Goal: Task Accomplishment & Management: Manage account settings

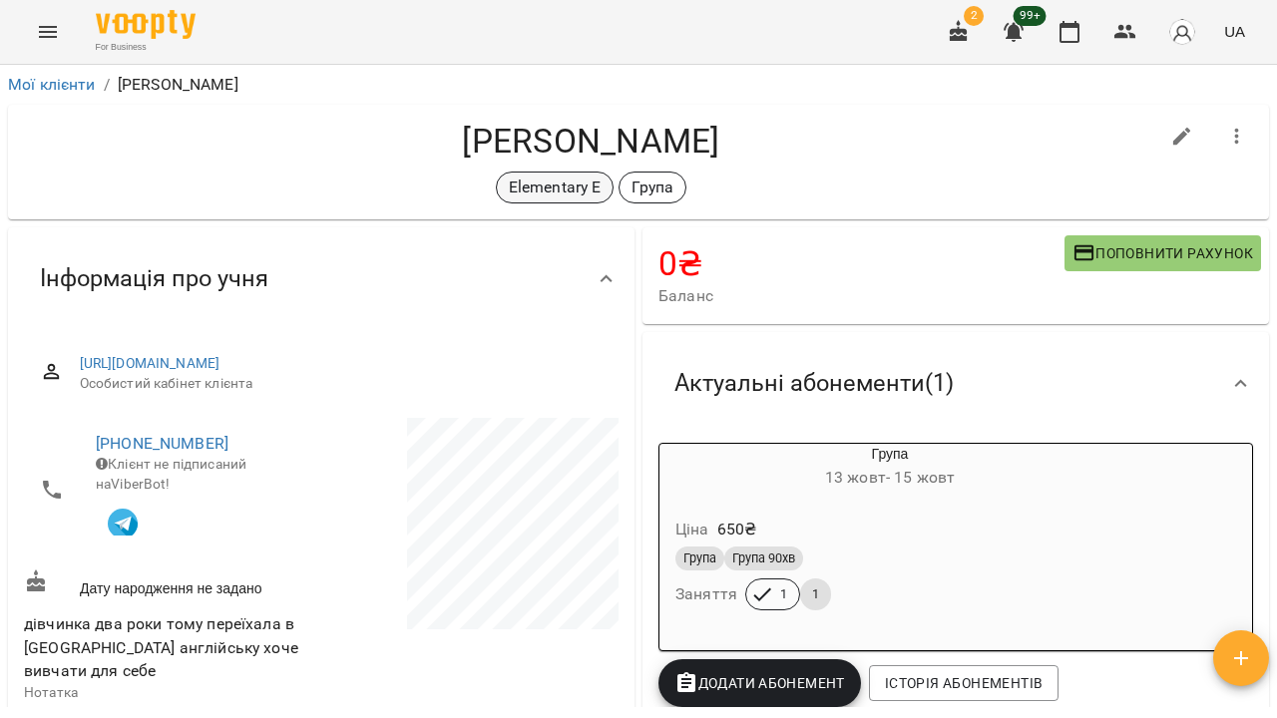
click at [552, 186] on p "Elementary E" at bounding box center [555, 188] width 93 height 24
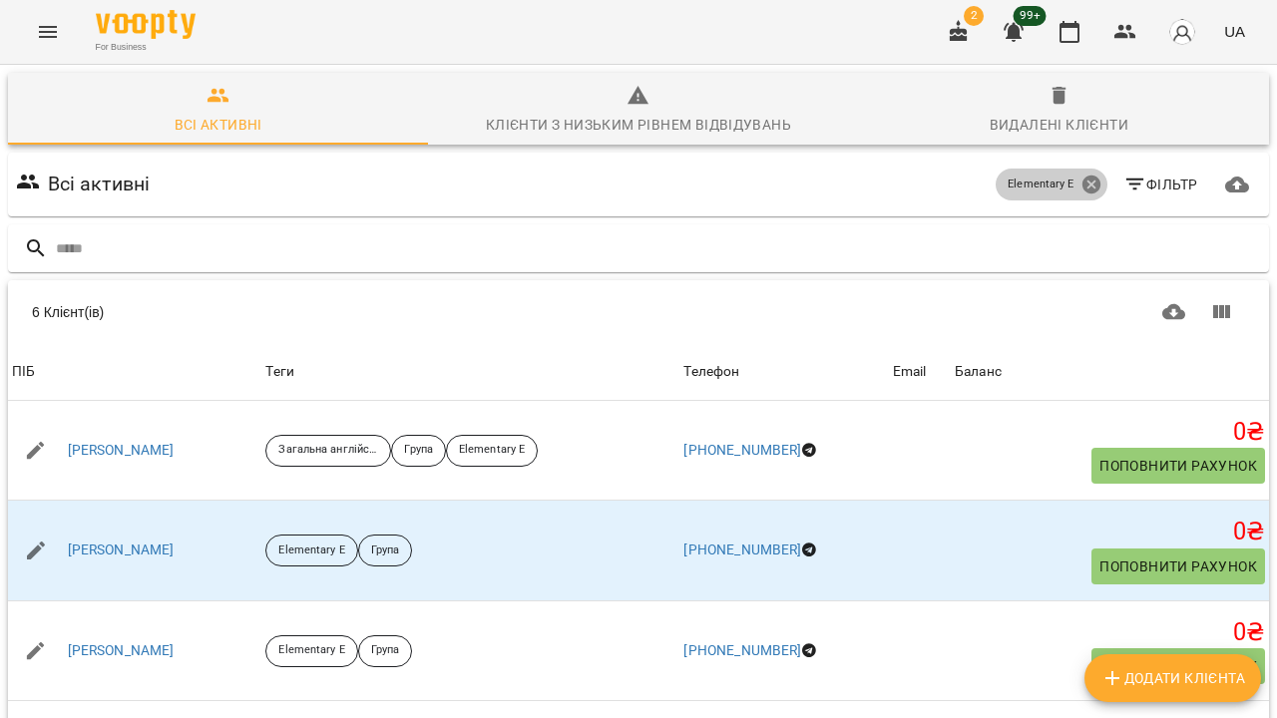
click at [1093, 187] on icon at bounding box center [1091, 185] width 22 height 22
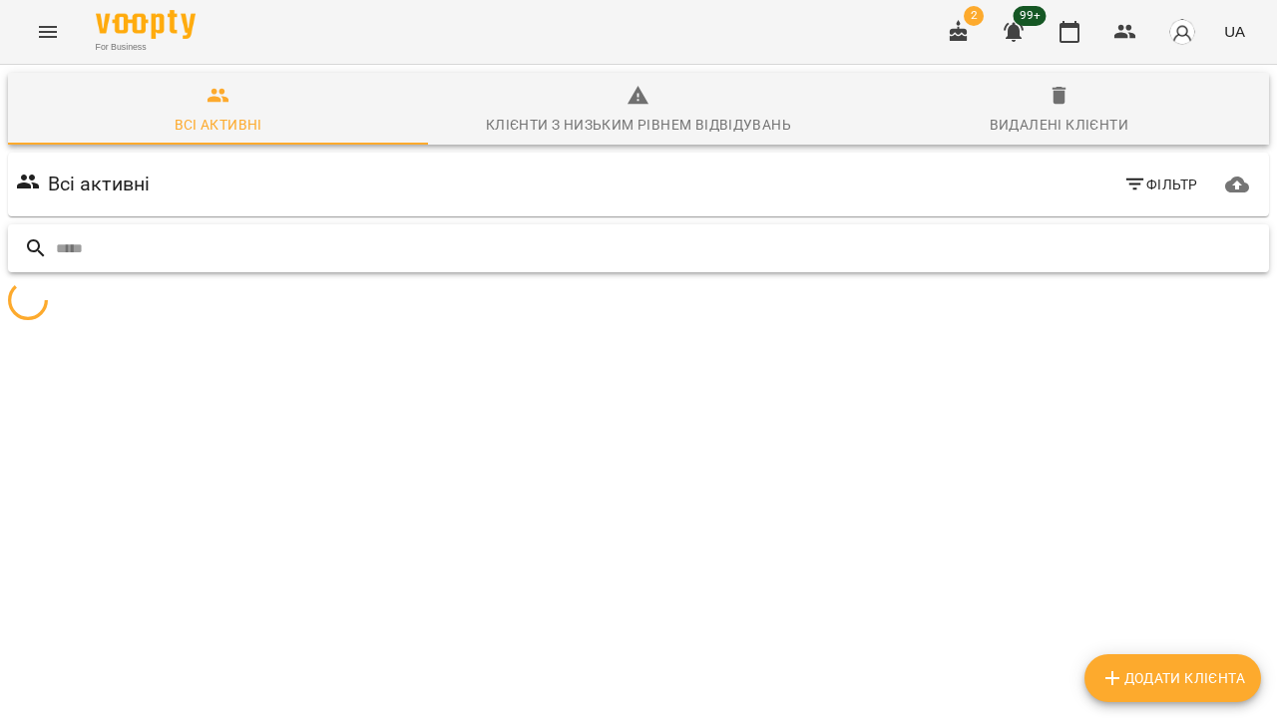
click at [956, 253] on input "text" at bounding box center [658, 248] width 1205 height 33
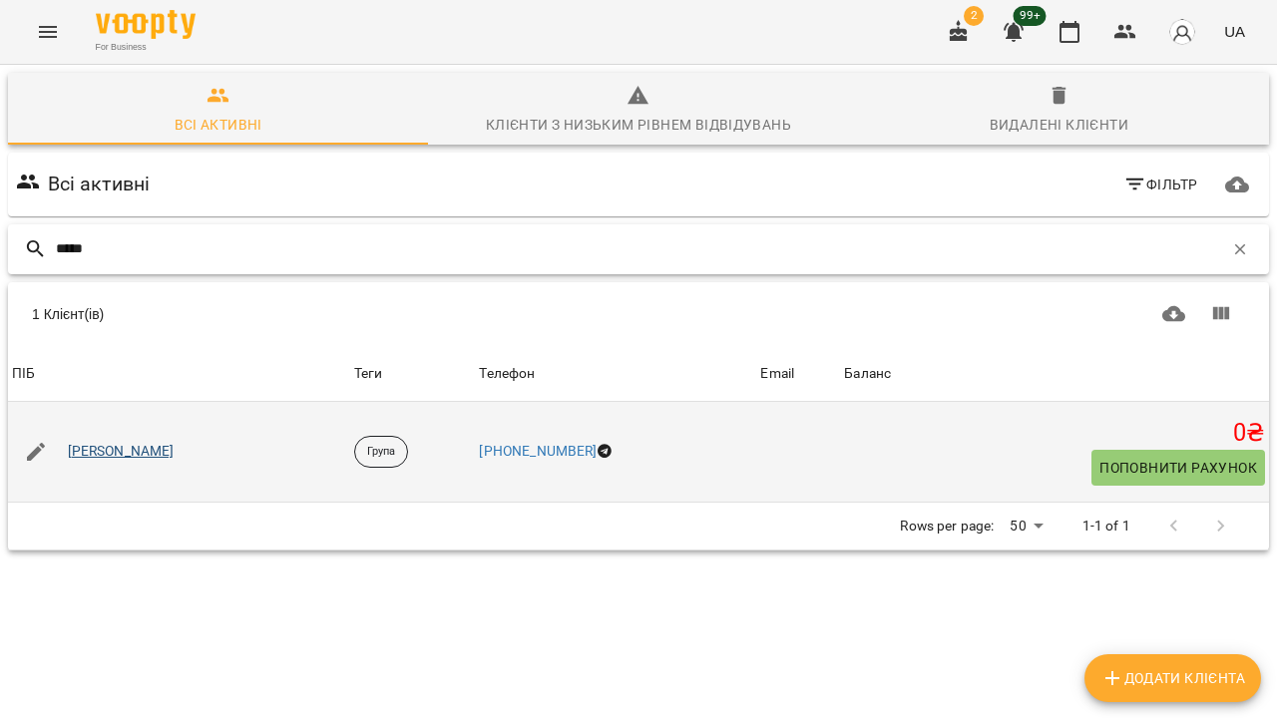
type input "*****"
click at [173, 453] on link "Діана Ліваковська" at bounding box center [121, 452] width 107 height 20
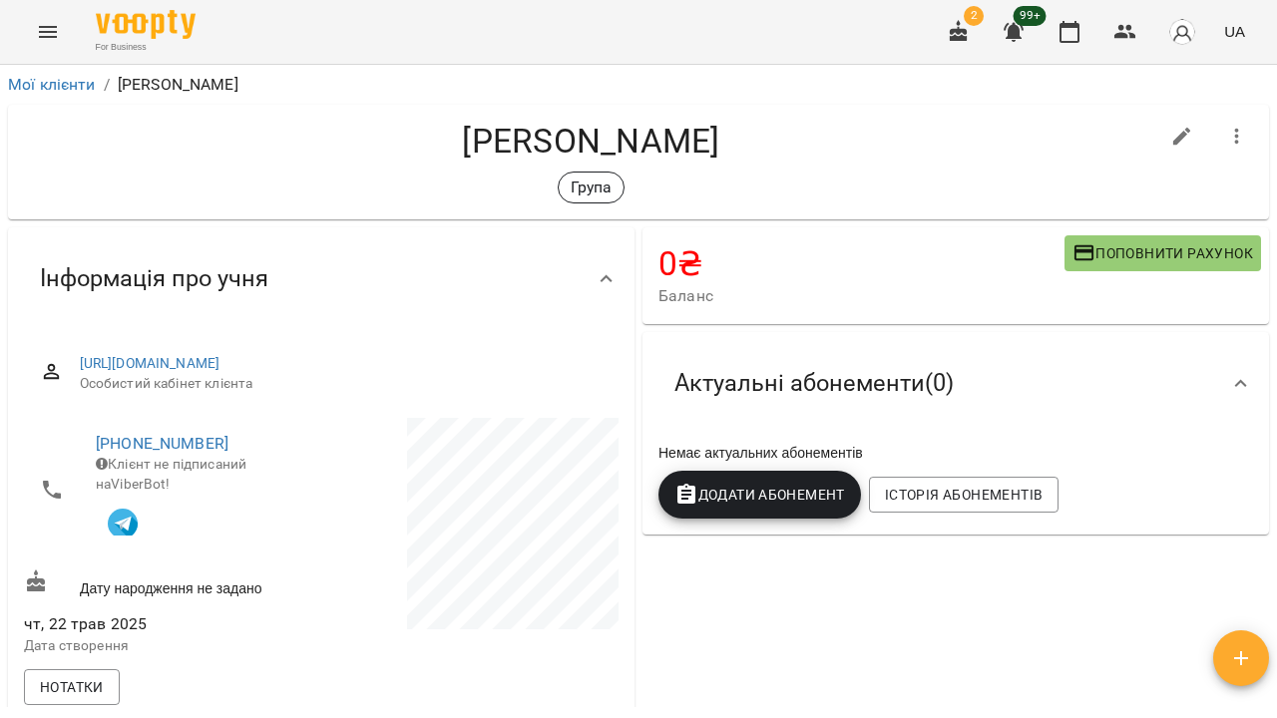
click at [1171, 150] on button "button" at bounding box center [1182, 137] width 48 height 48
select select "**"
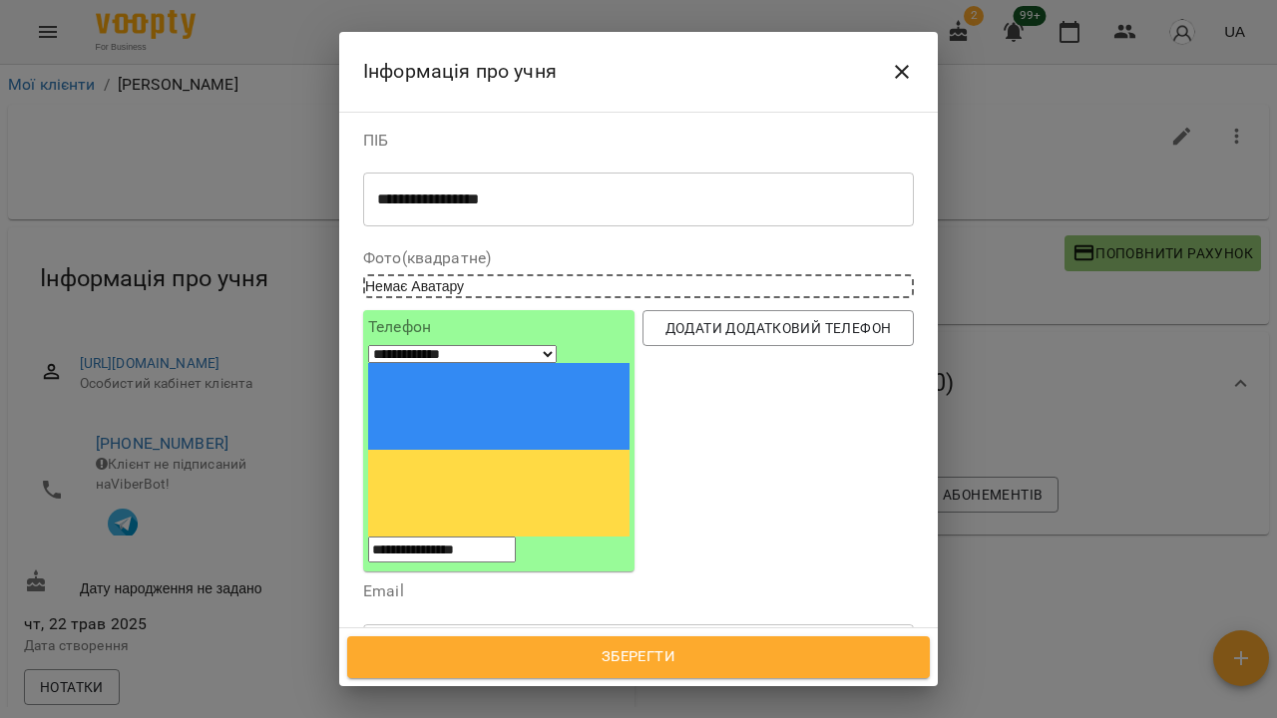
click at [434, 652] on span "Зберегти" at bounding box center [638, 657] width 539 height 26
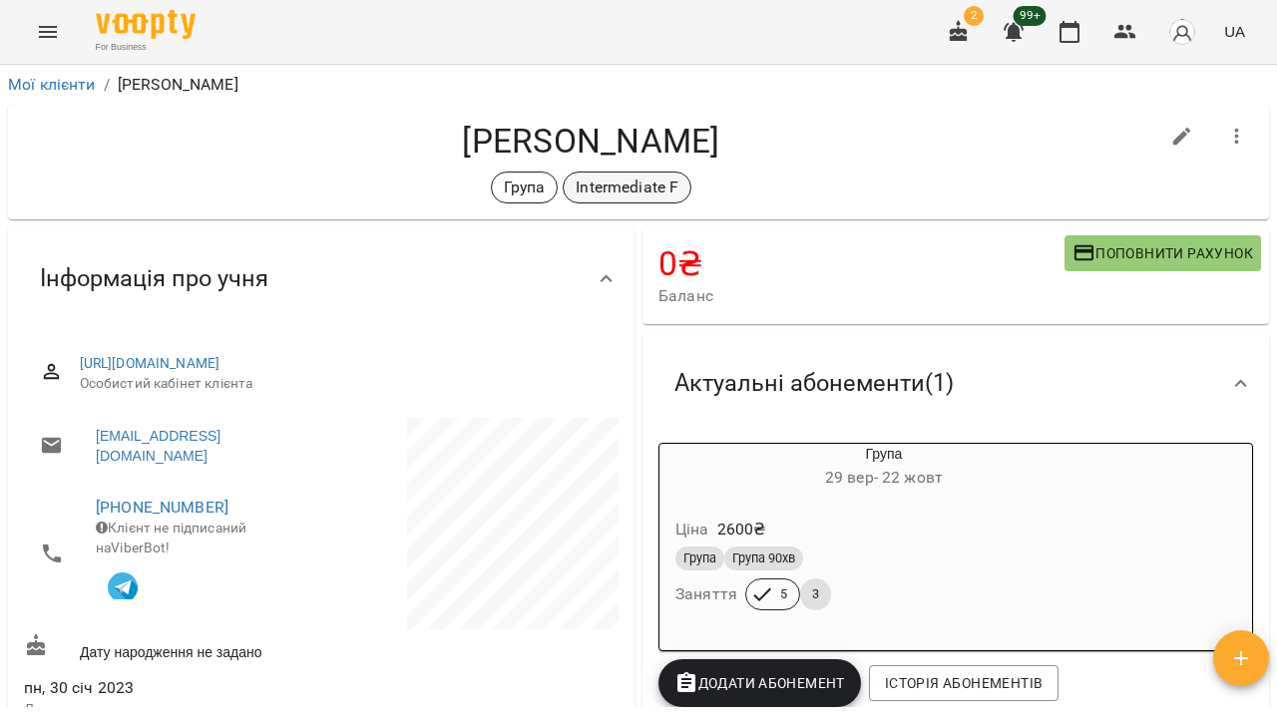
click at [637, 192] on p "Intermediate F" at bounding box center [626, 188] width 103 height 24
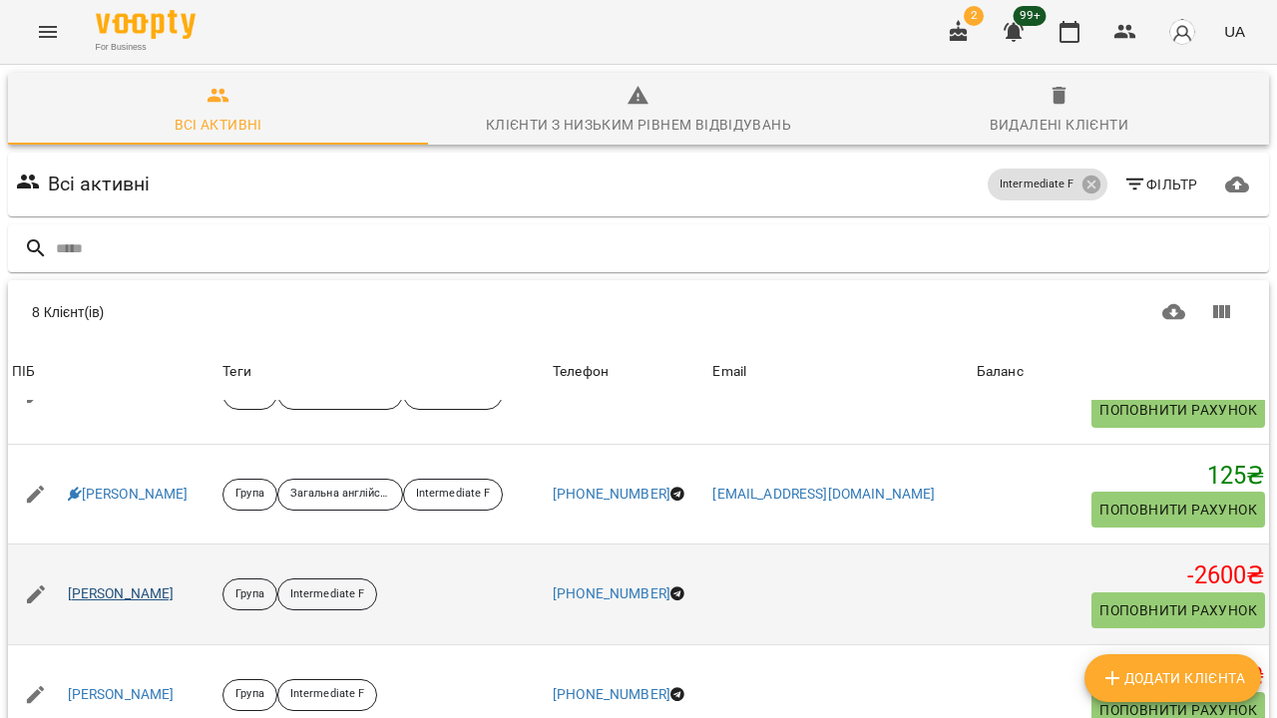
scroll to position [356, 0]
click at [175, 588] on link "Солодовник Мирослава" at bounding box center [121, 595] width 107 height 20
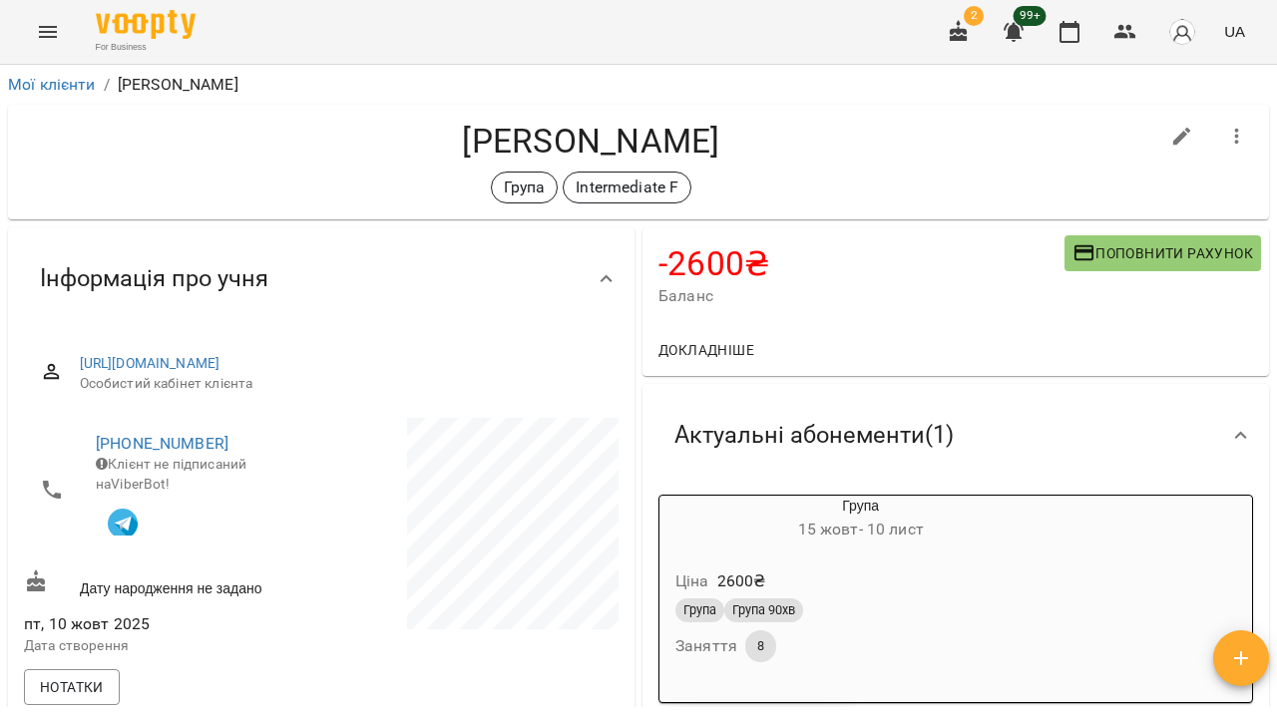
click at [51, 26] on icon "Menu" at bounding box center [48, 32] width 24 height 24
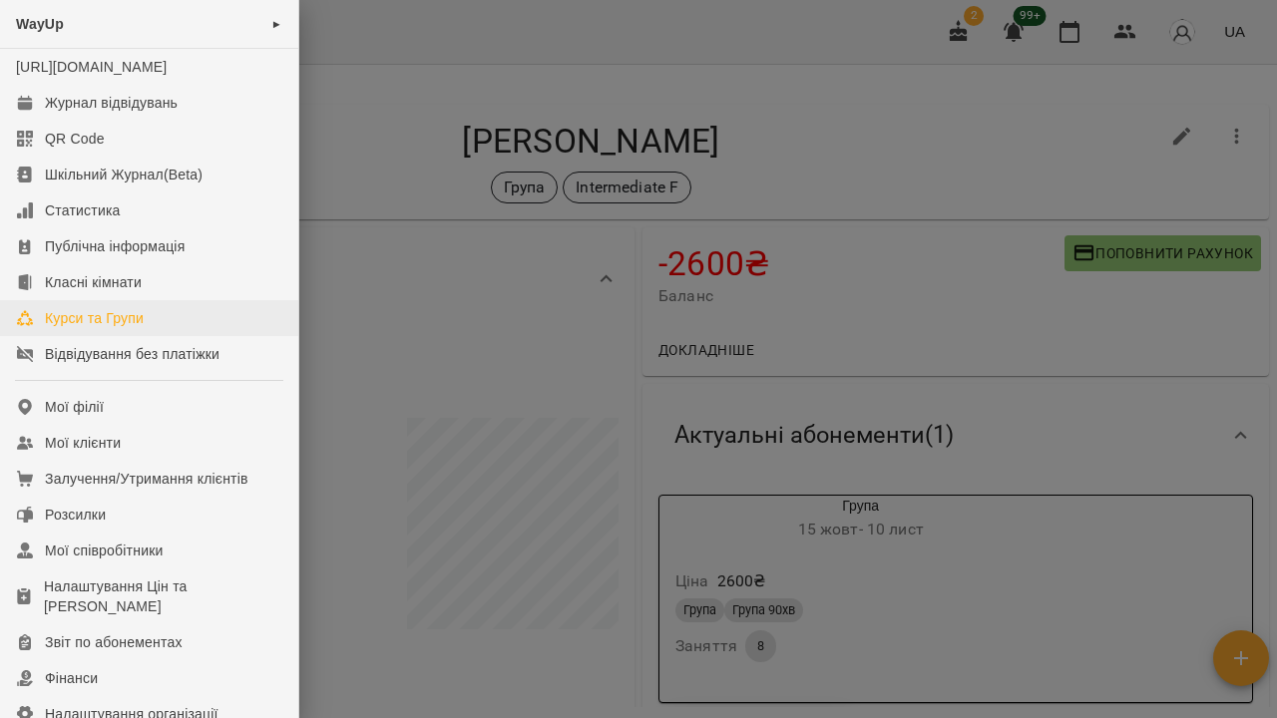
click at [76, 328] on div "Курси та Групи" at bounding box center [94, 318] width 99 height 20
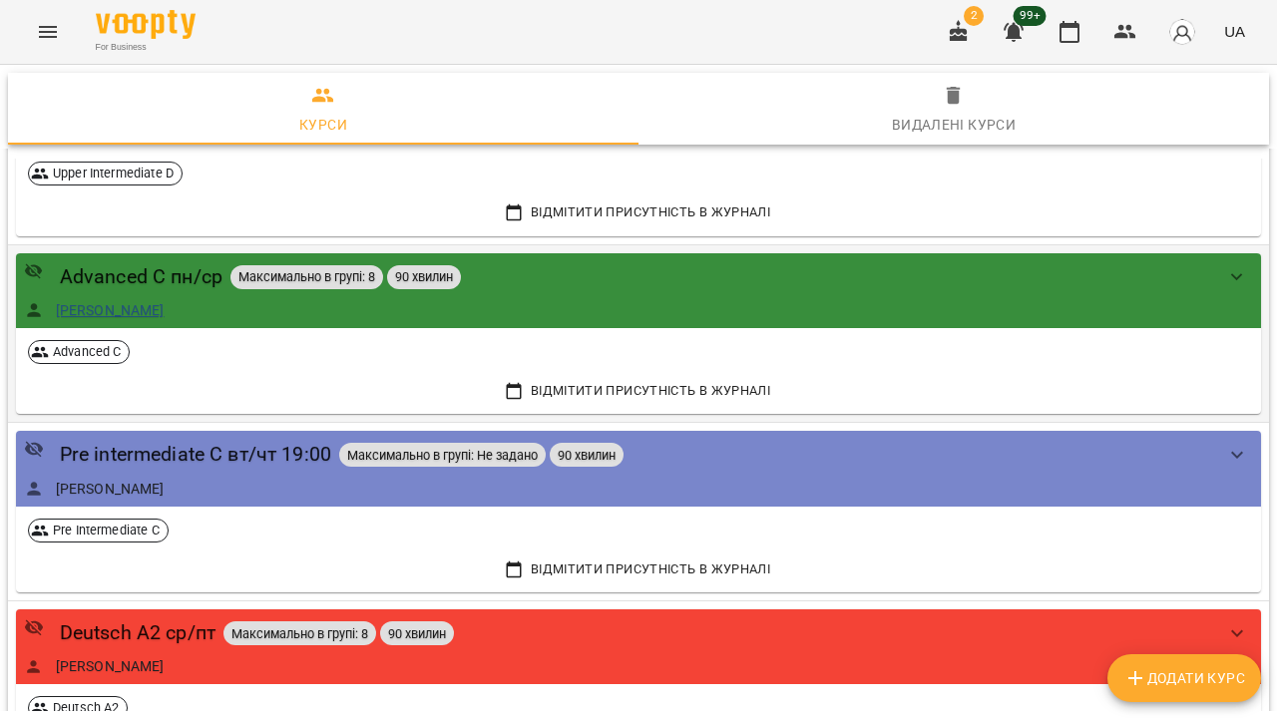
scroll to position [1678, 0]
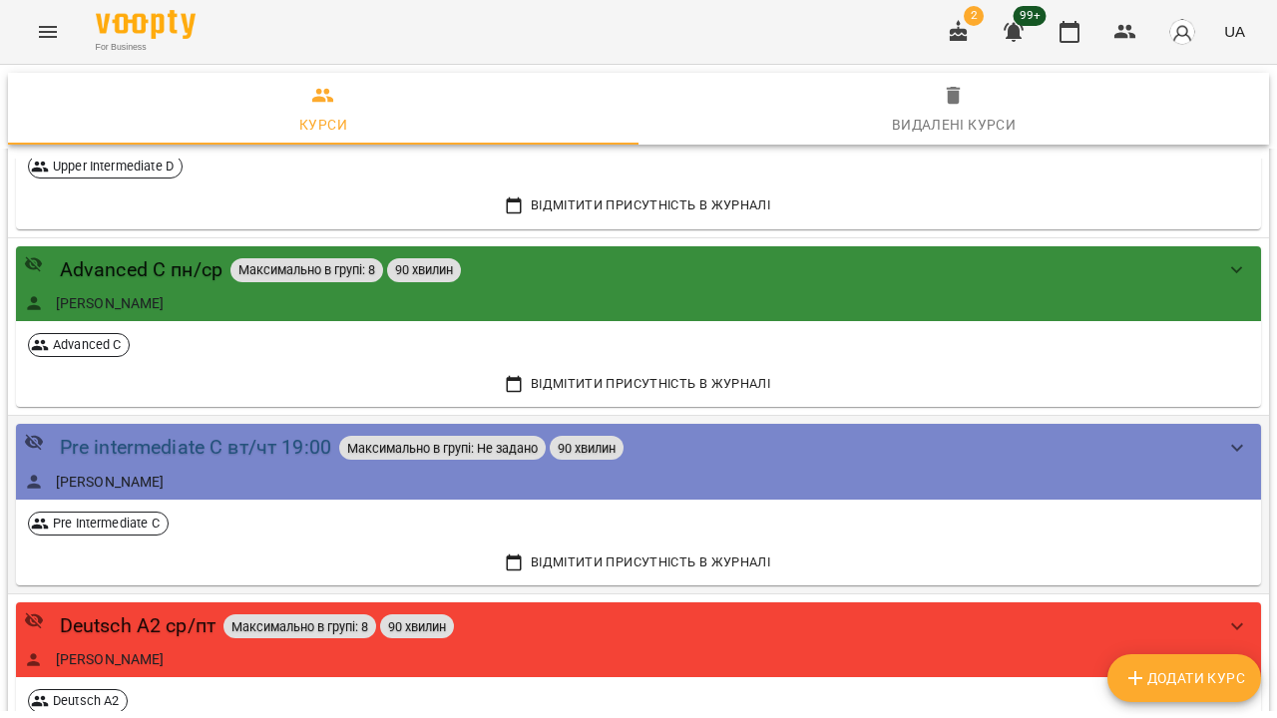
click at [169, 445] on div "Pre intermediate C вт/чт 19:00" at bounding box center [195, 447] width 271 height 31
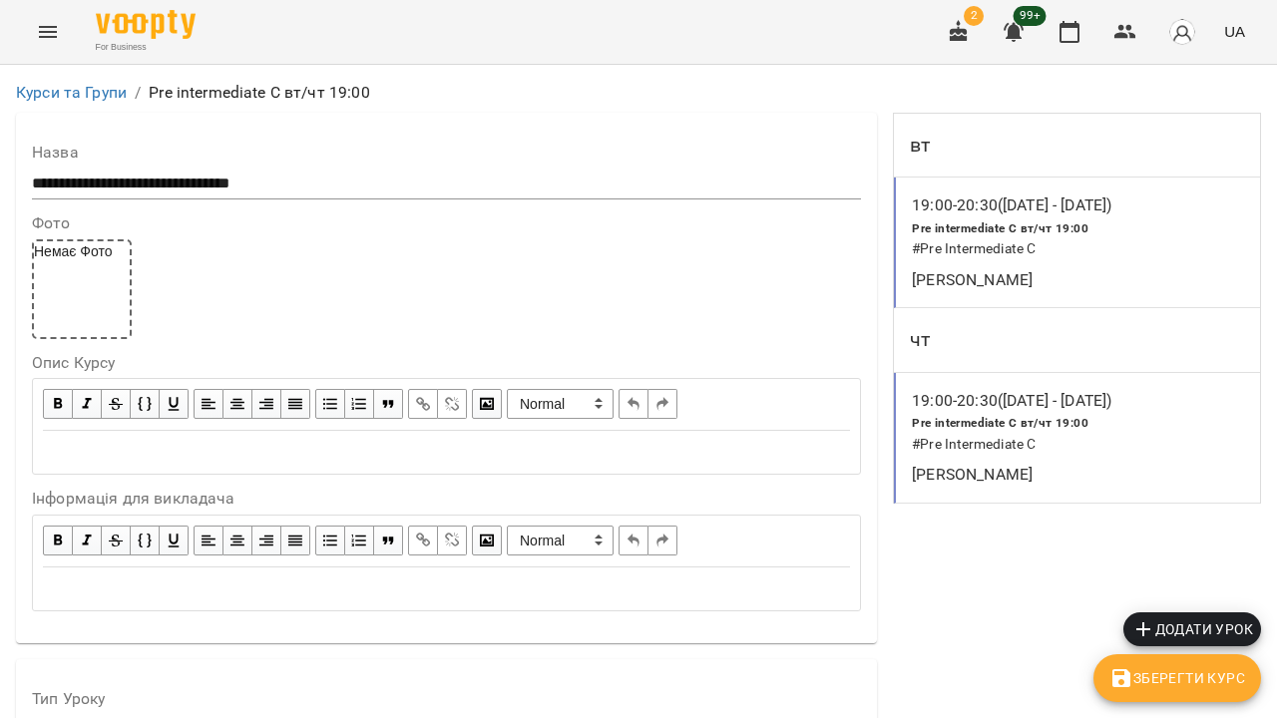
click at [1121, 251] on h6 "# Pre Intermediate C" at bounding box center [1064, 249] width 305 height 22
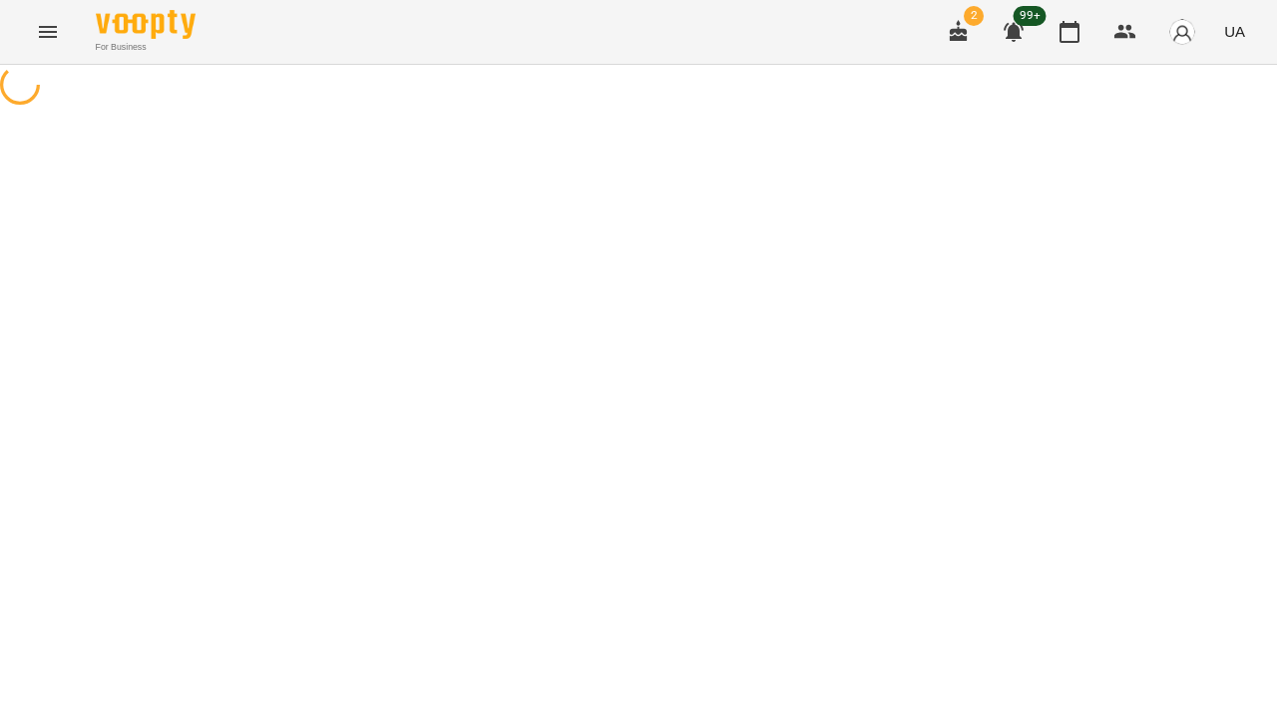
select select "*"
select select "**********"
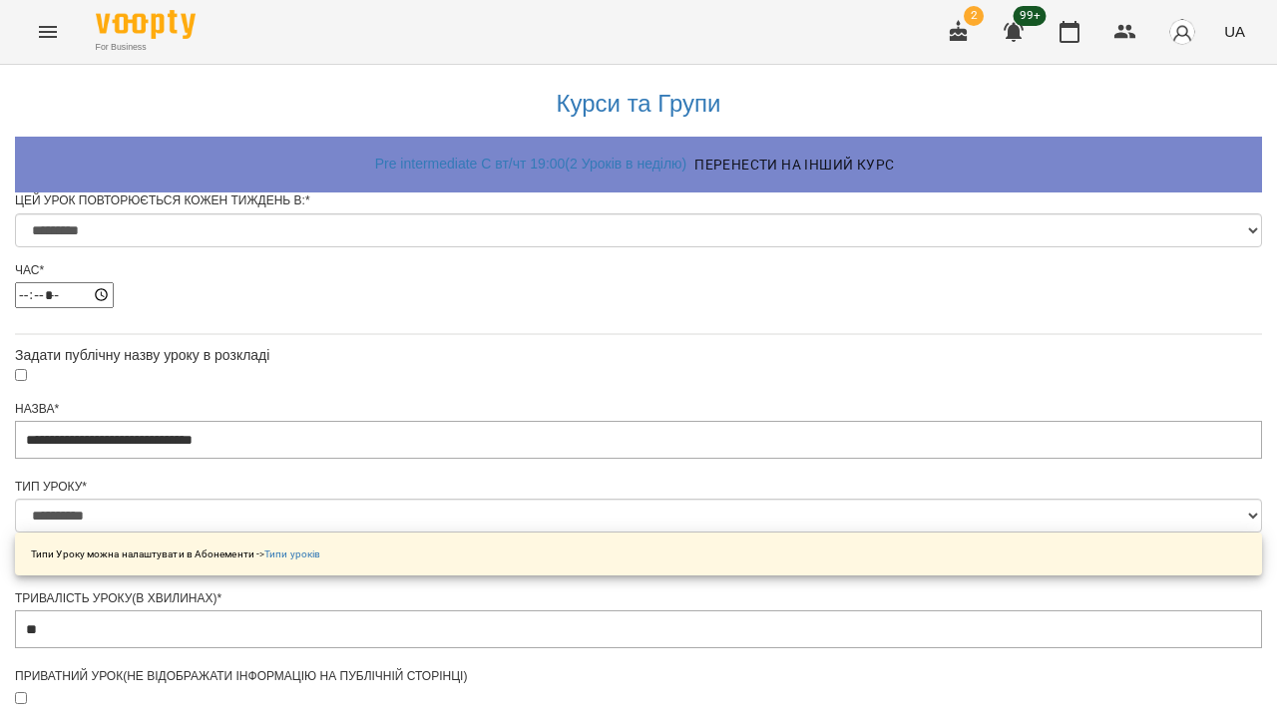
scroll to position [1111, 0]
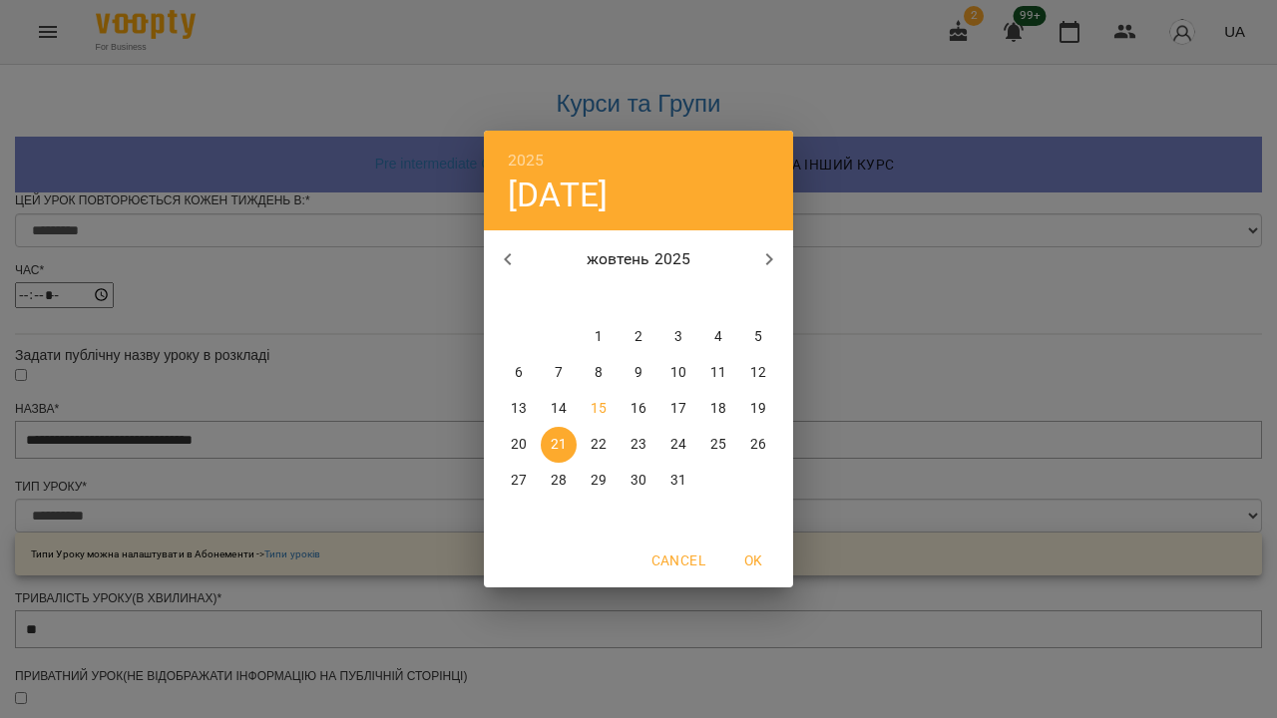
click at [738, 263] on p "жовтень 2025" at bounding box center [639, 259] width 214 height 24
click at [757, 256] on icon "button" at bounding box center [769, 259] width 24 height 24
click at [555, 408] on p "11" at bounding box center [559, 409] width 16 height 20
type input "**********"
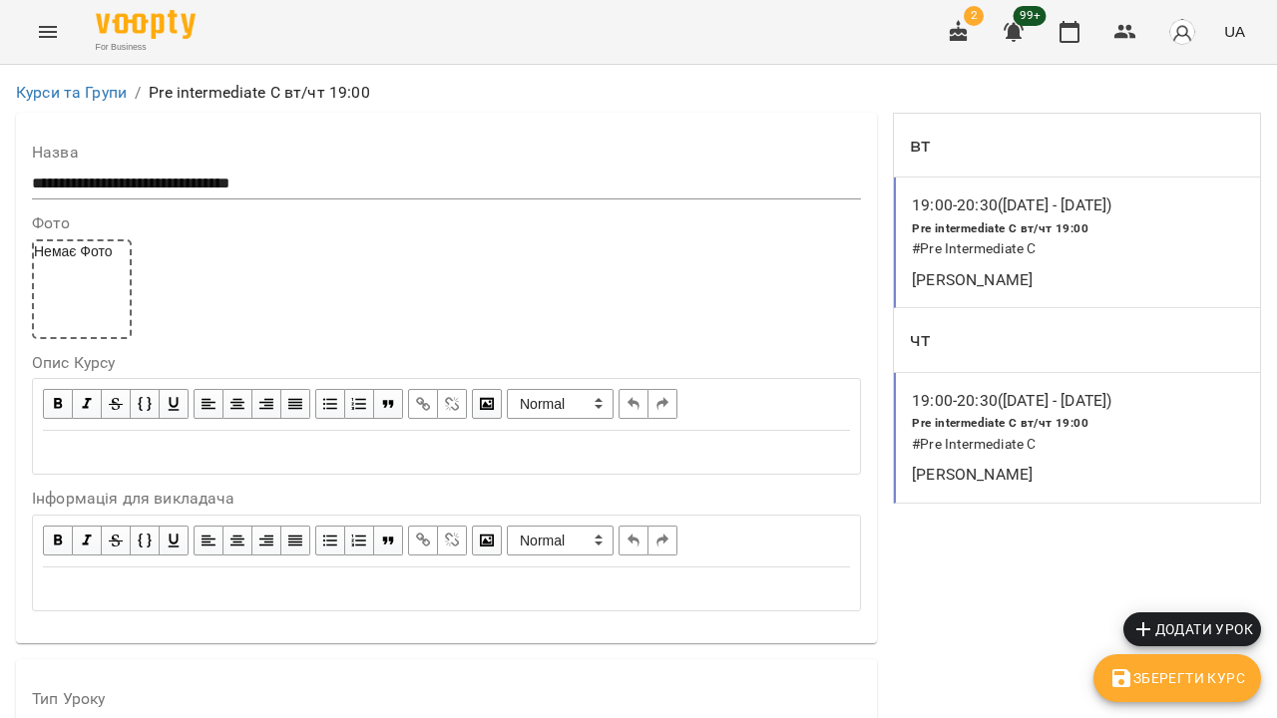
click at [1010, 427] on span "Pre intermediate C вт/чт 19:00" at bounding box center [1000, 423] width 177 height 14
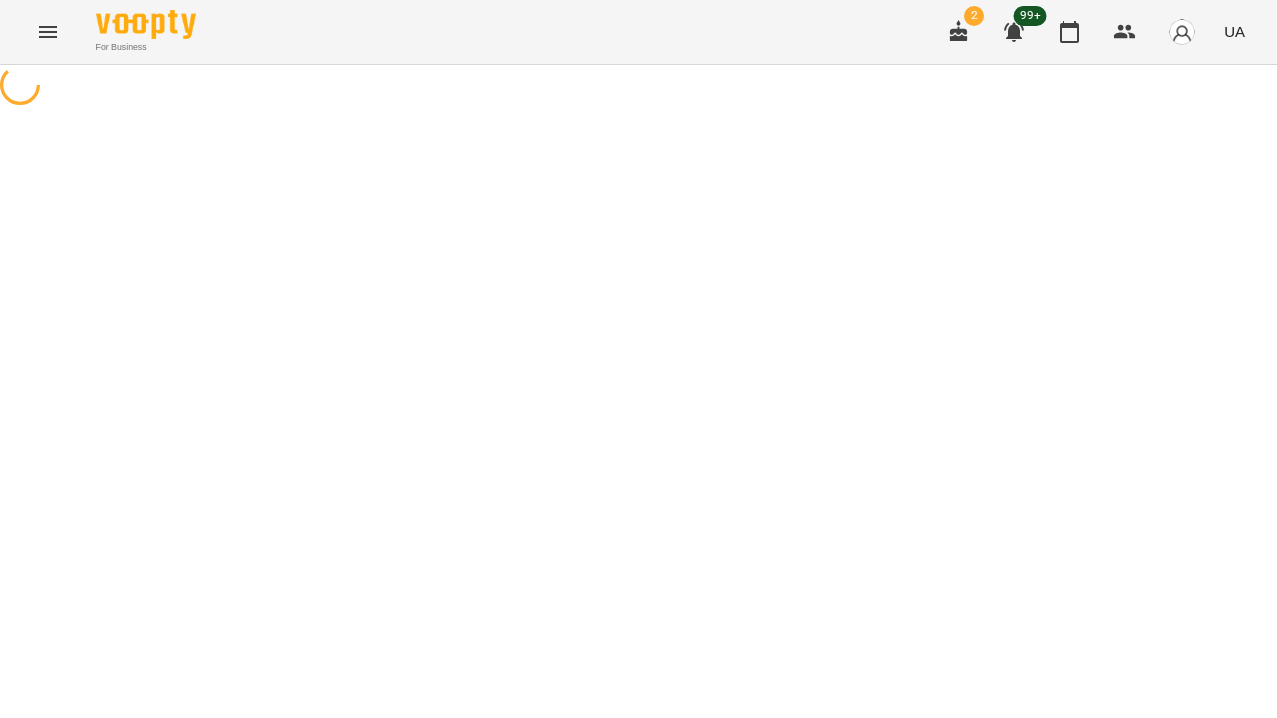
select select "*"
select select "**********"
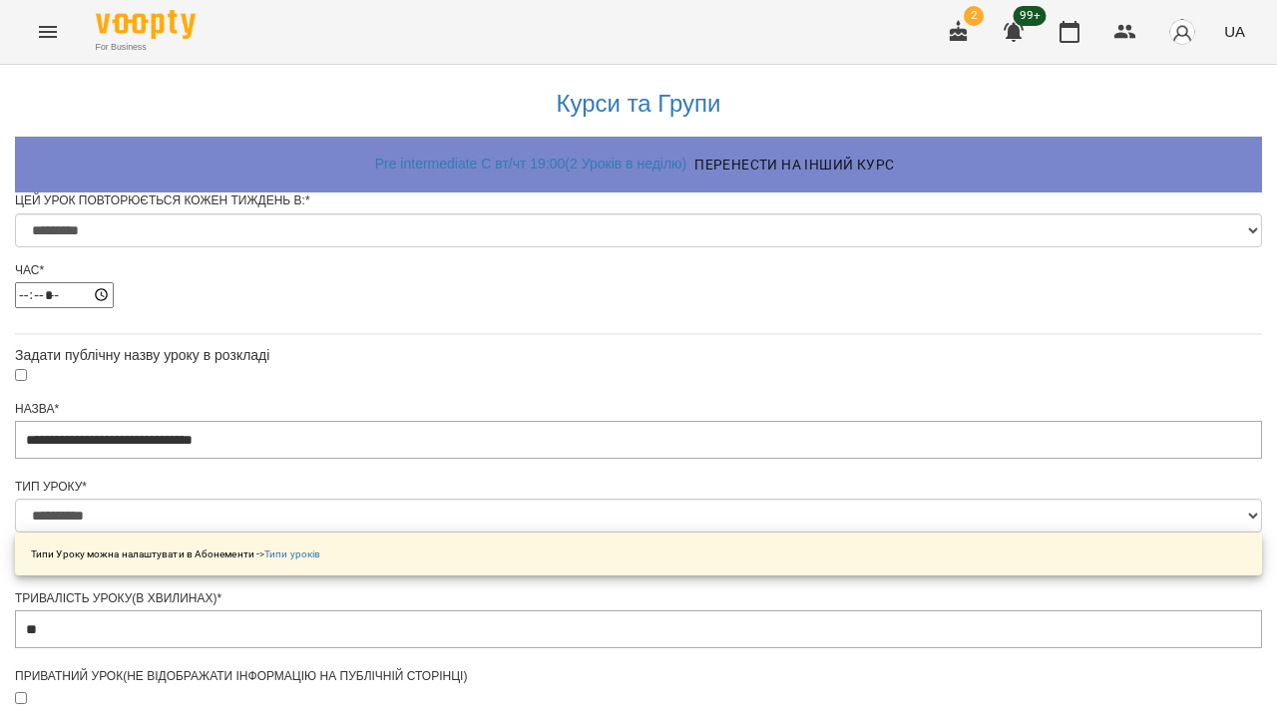
scroll to position [1111, 0]
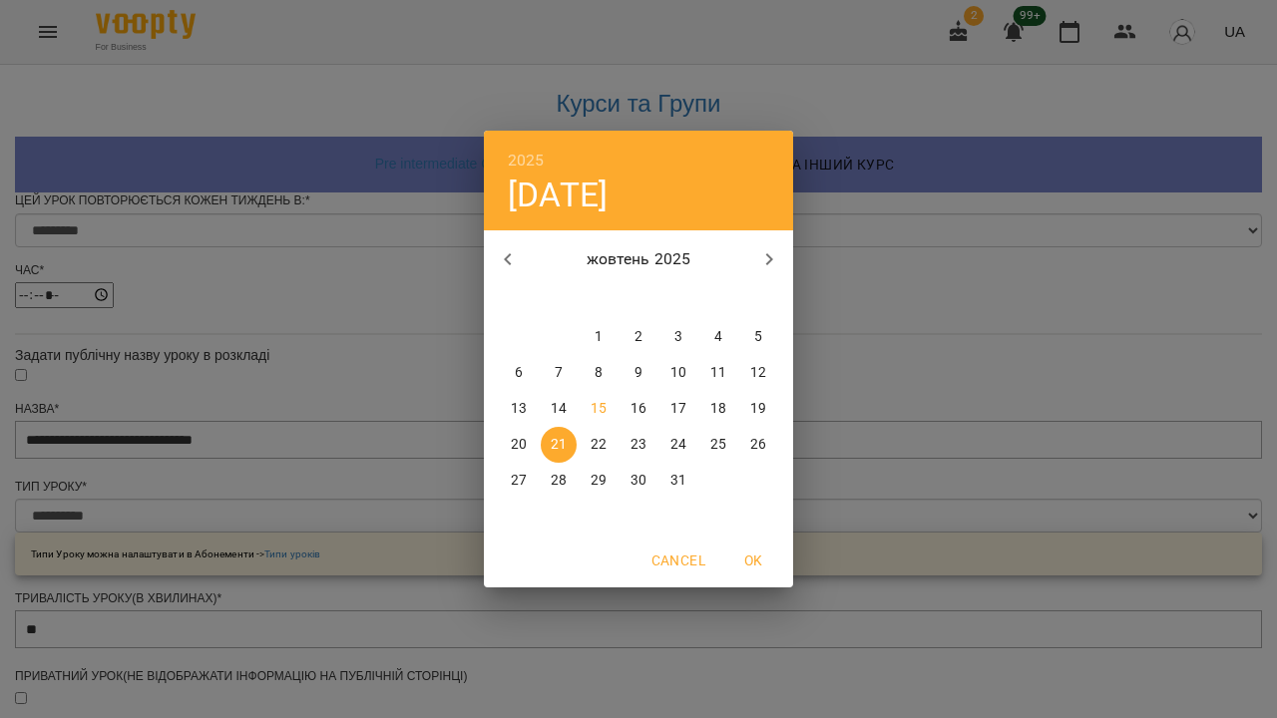
click at [756, 254] on button "button" at bounding box center [769, 259] width 48 height 48
click at [566, 410] on span "11" at bounding box center [559, 409] width 36 height 20
type input "**********"
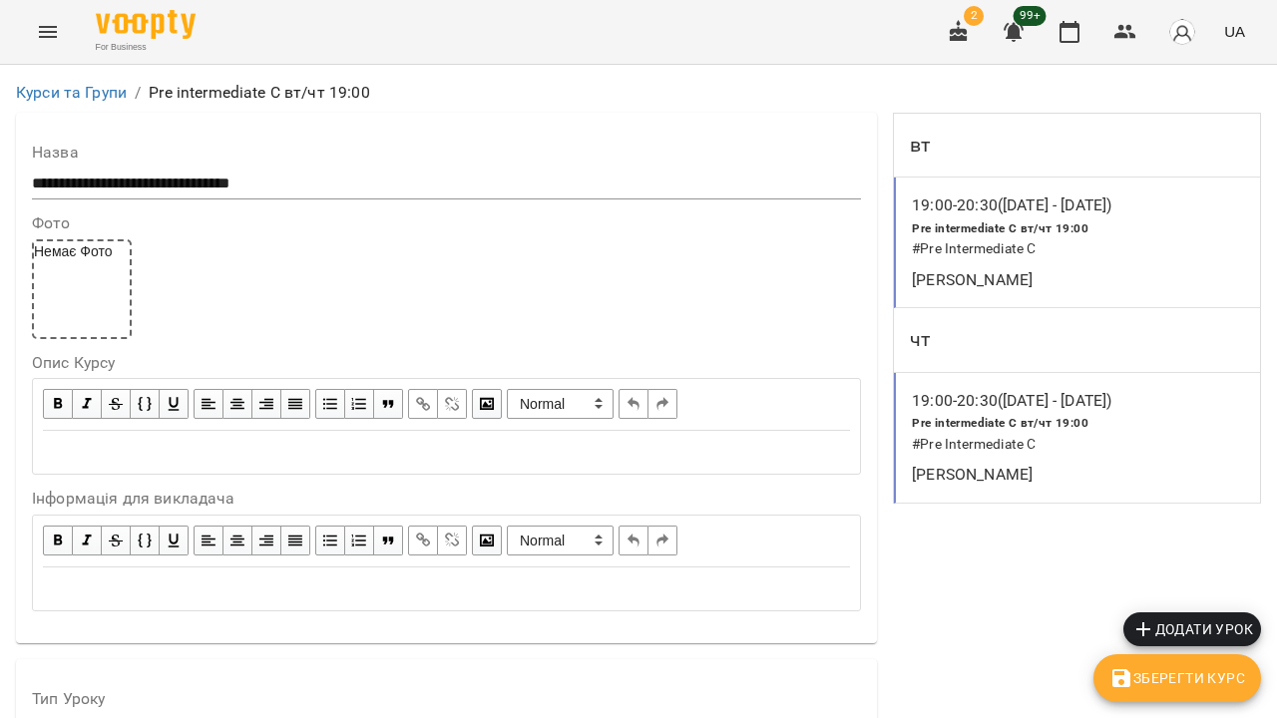
click at [1137, 684] on span "Зберегти Курс" at bounding box center [1177, 678] width 136 height 24
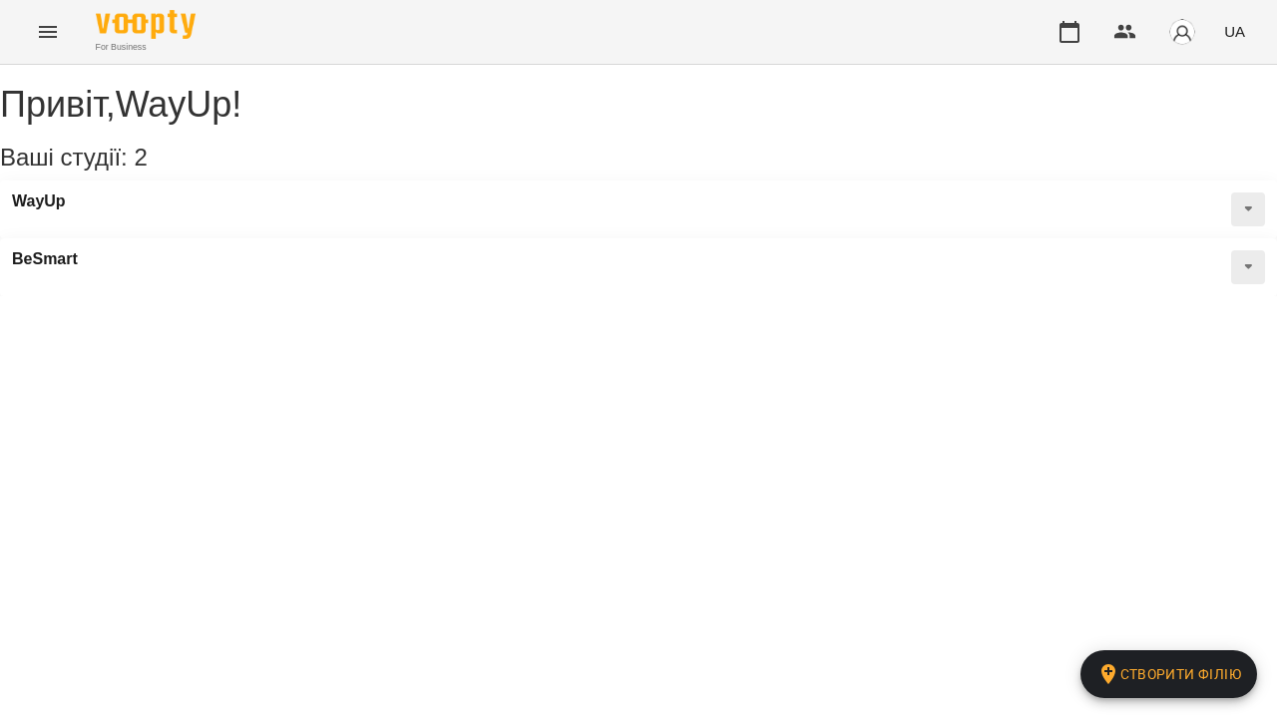
click at [48, 51] on button "Menu" at bounding box center [48, 32] width 48 height 48
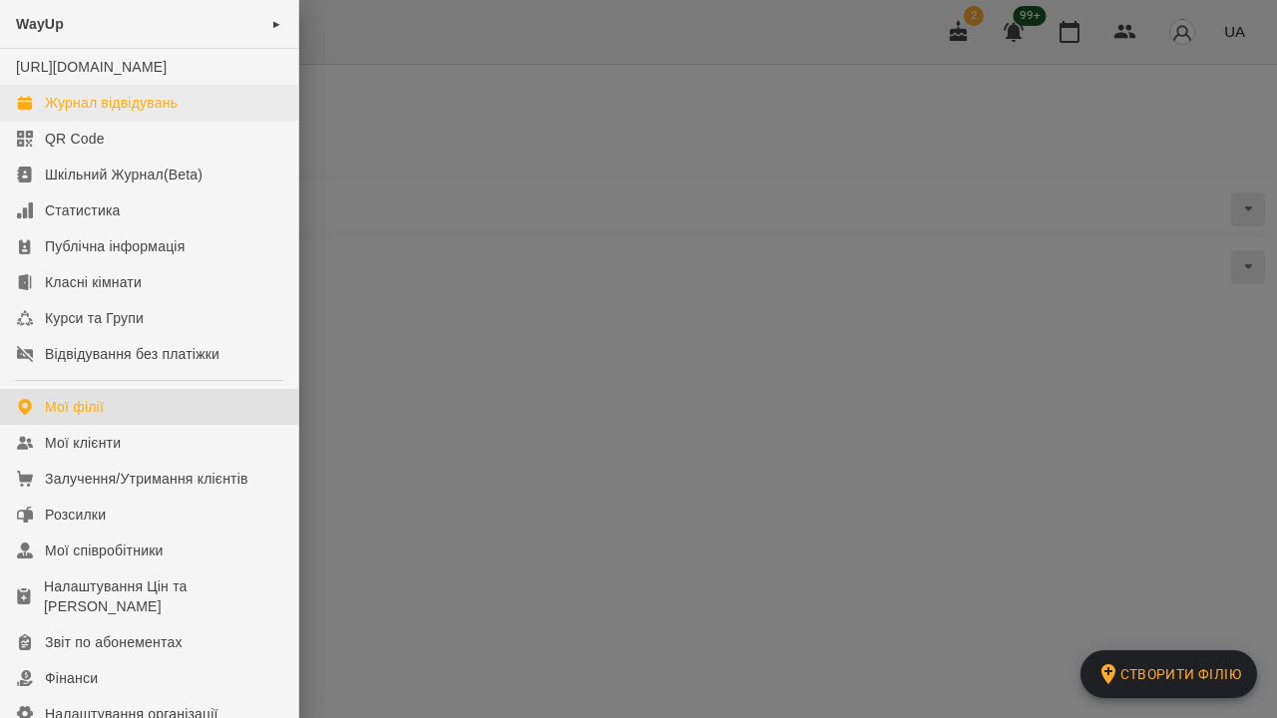
click at [80, 113] on div "Журнал відвідувань" at bounding box center [111, 103] width 133 height 20
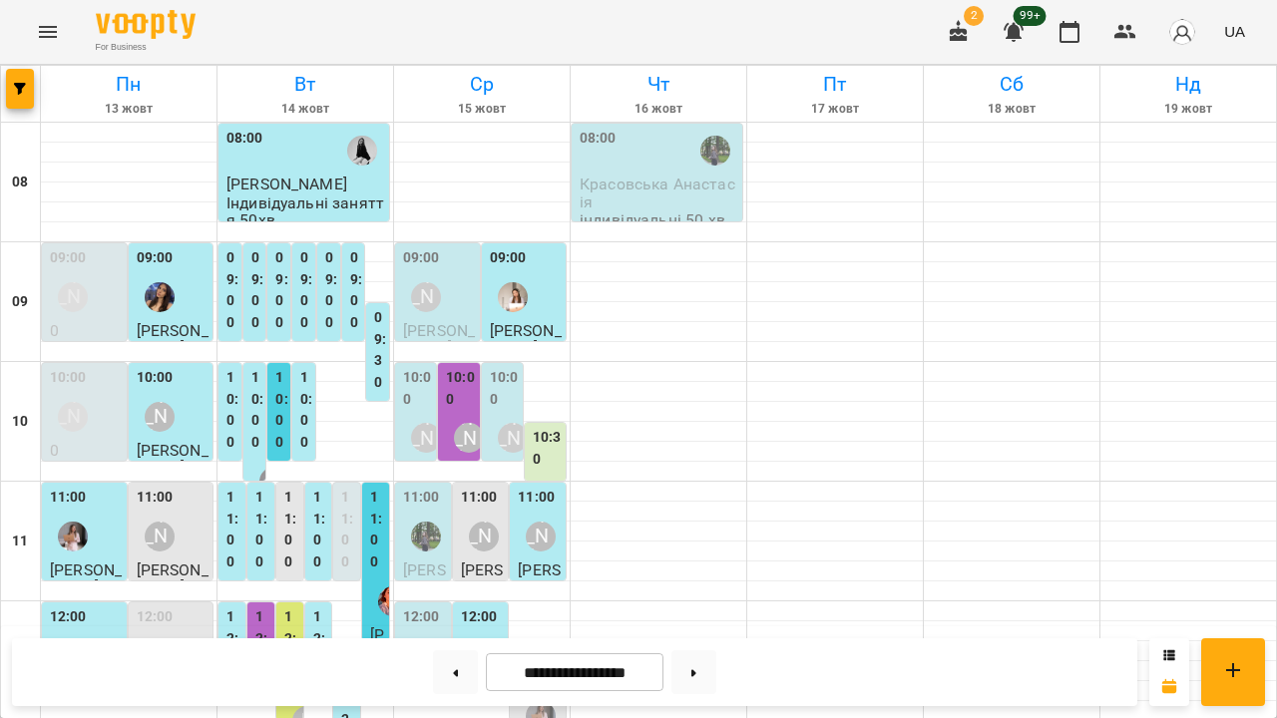
click at [459, 321] on span "Юлія Спірідонова Халеон" at bounding box center [439, 348] width 72 height 54
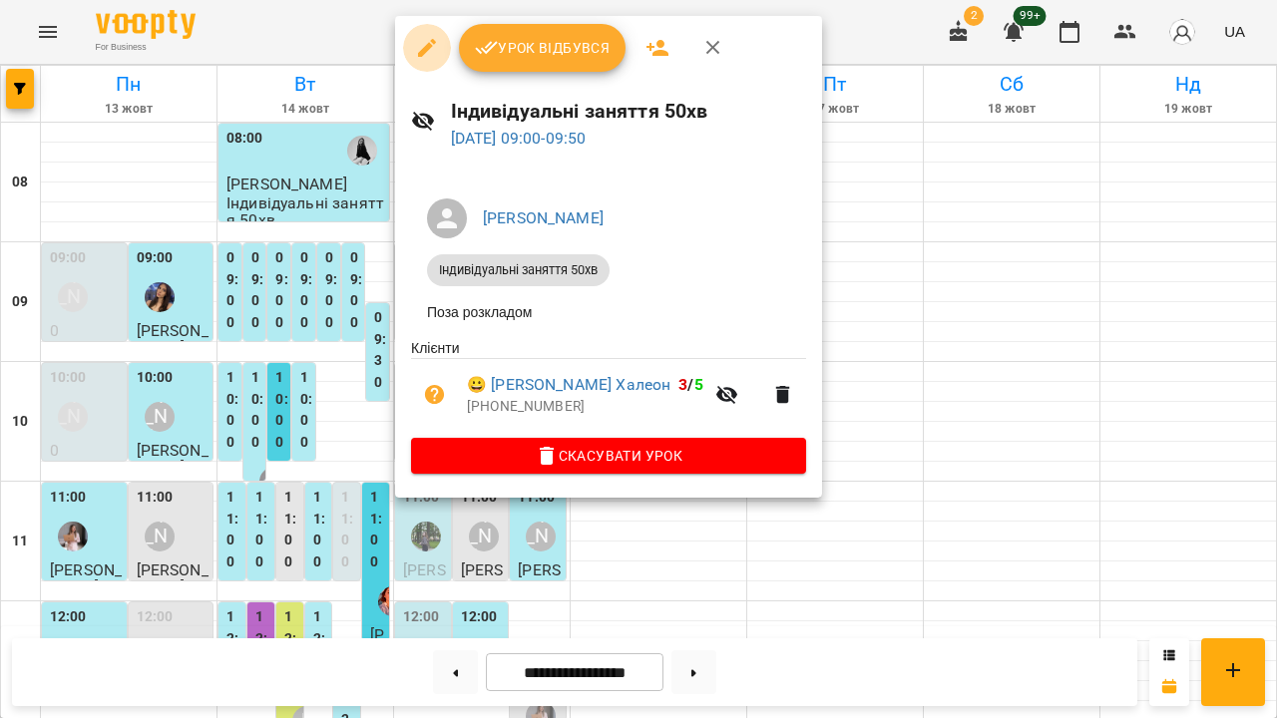
click at [431, 46] on icon "button" at bounding box center [427, 48] width 18 height 18
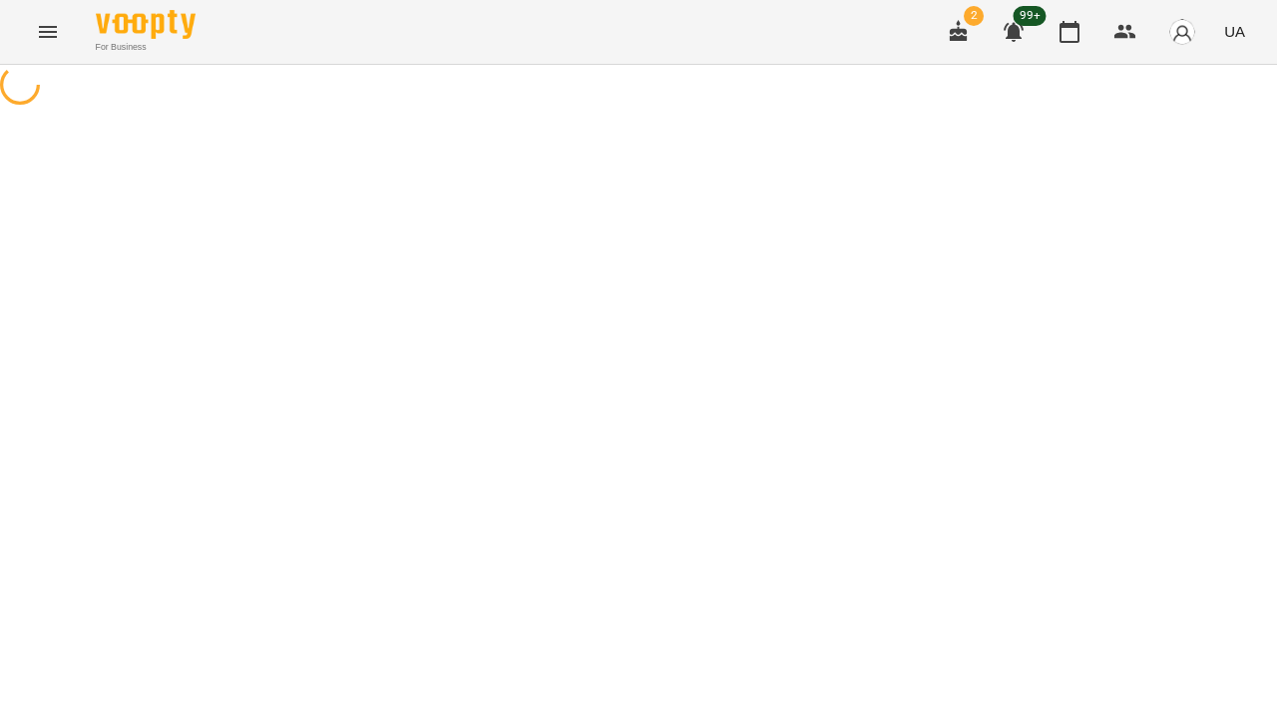
select select "**********"
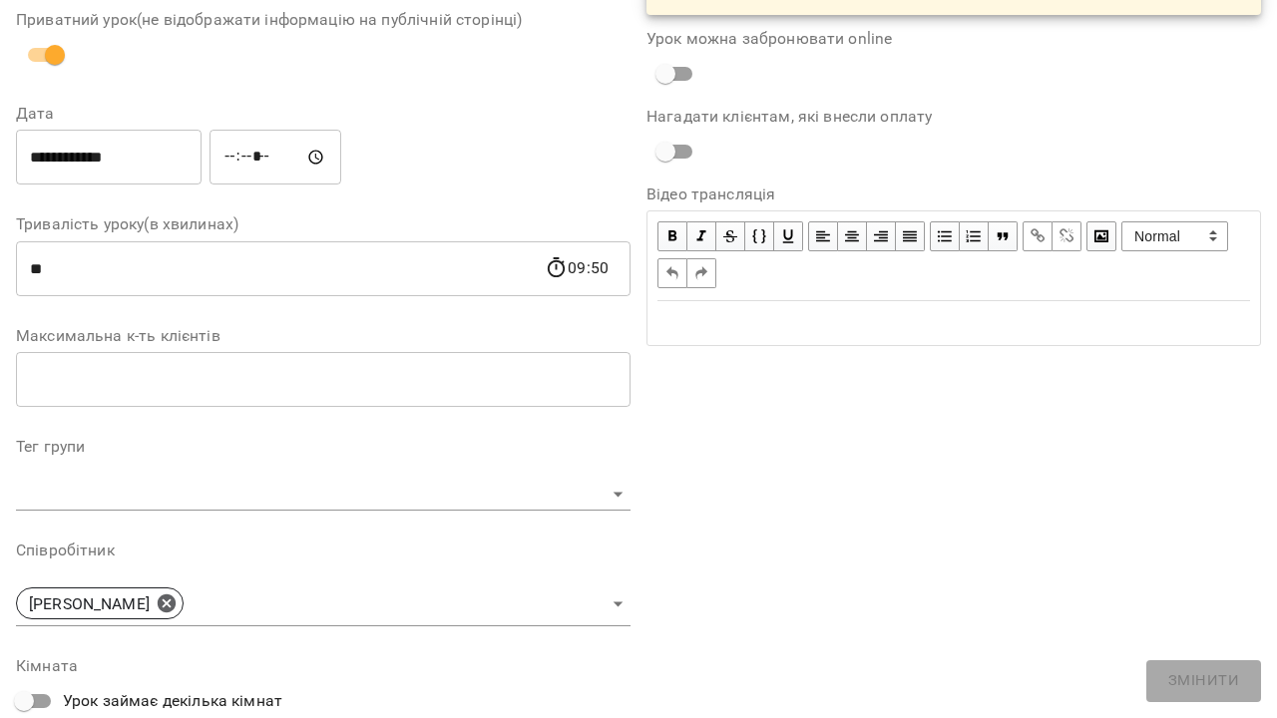
scroll to position [238, 0]
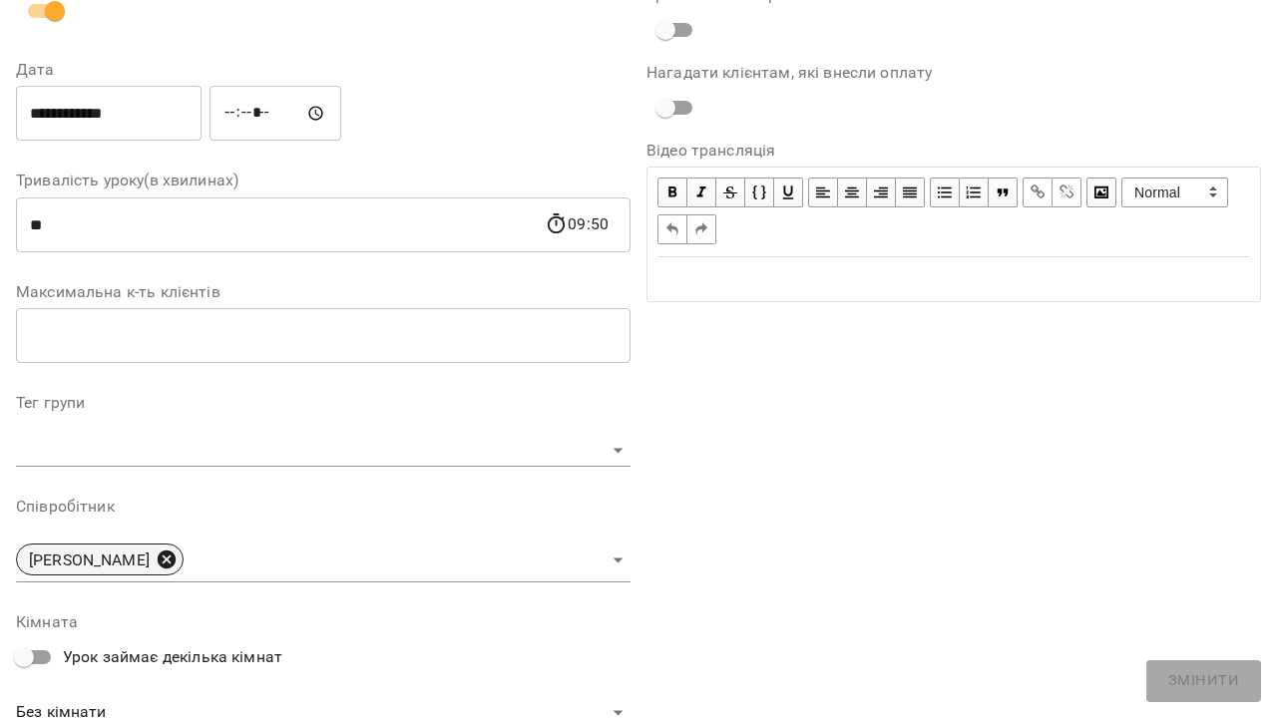
click at [168, 561] on icon at bounding box center [167, 560] width 18 height 18
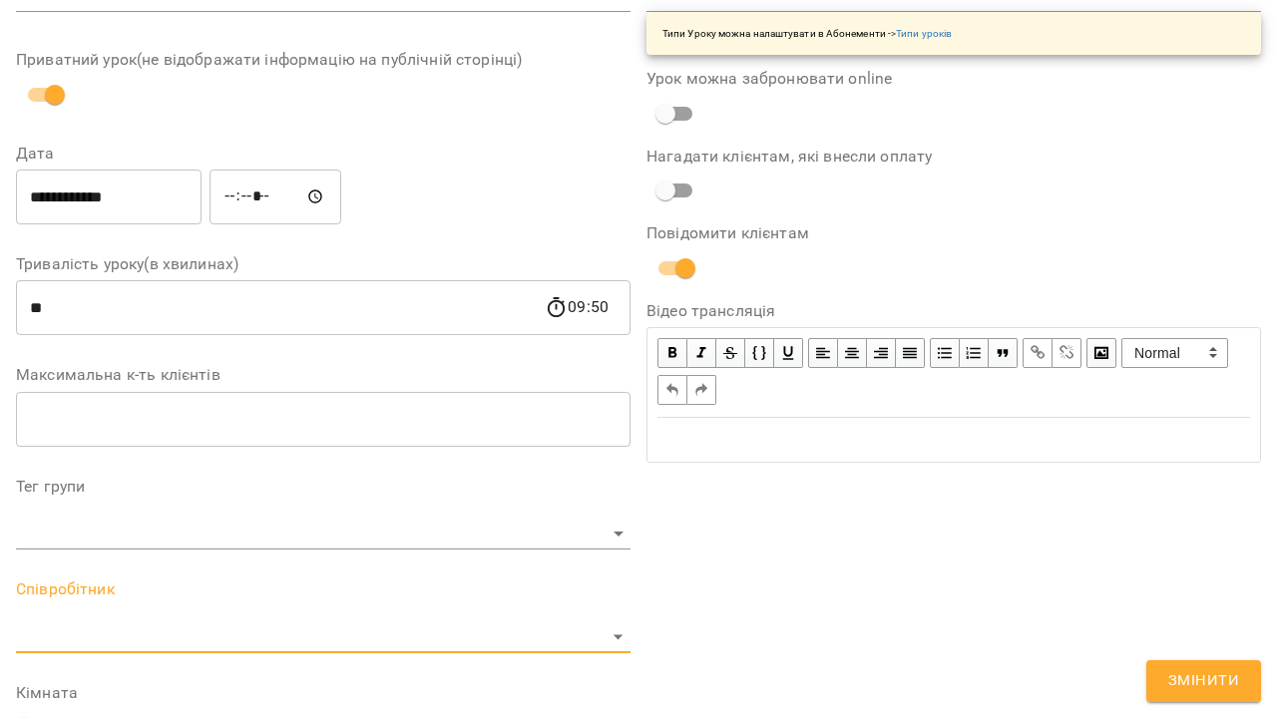
click at [144, 637] on body "**********" at bounding box center [638, 385] width 1277 height 771
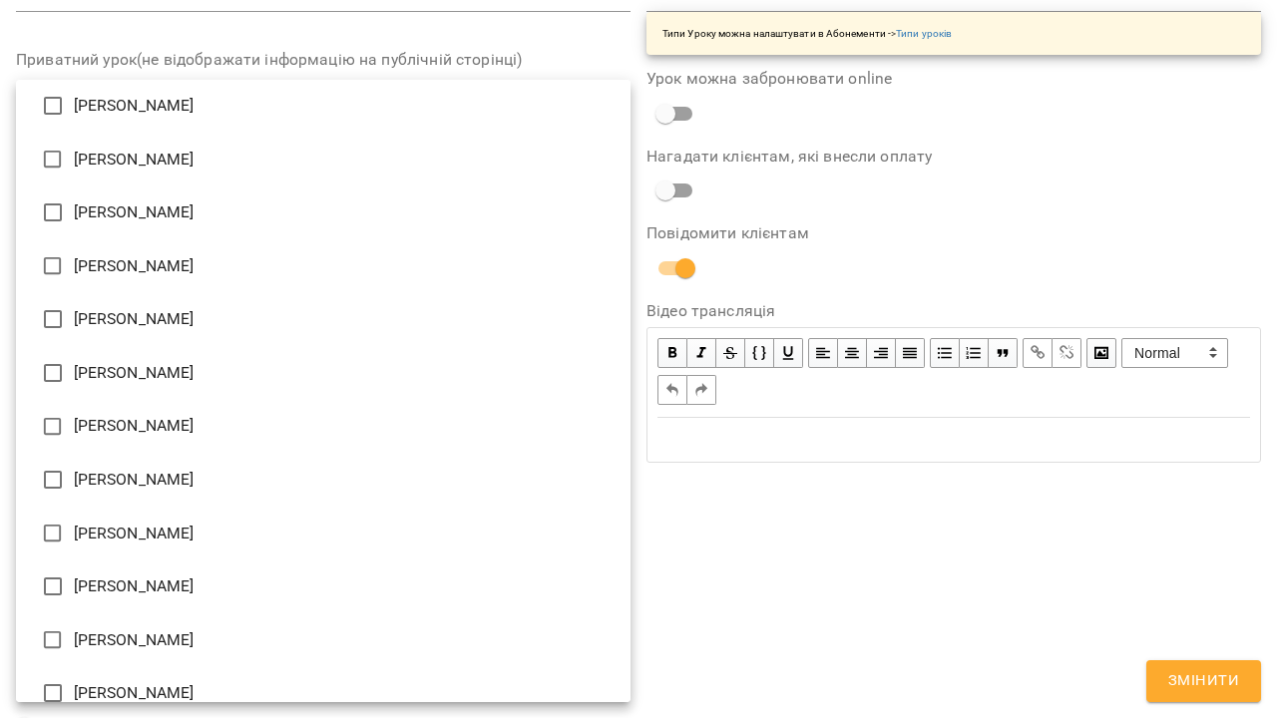
scroll to position [117, 0]
click at [250, 584] on li "Марія Бєлогурова" at bounding box center [323, 586] width 614 height 54
type input "**********"
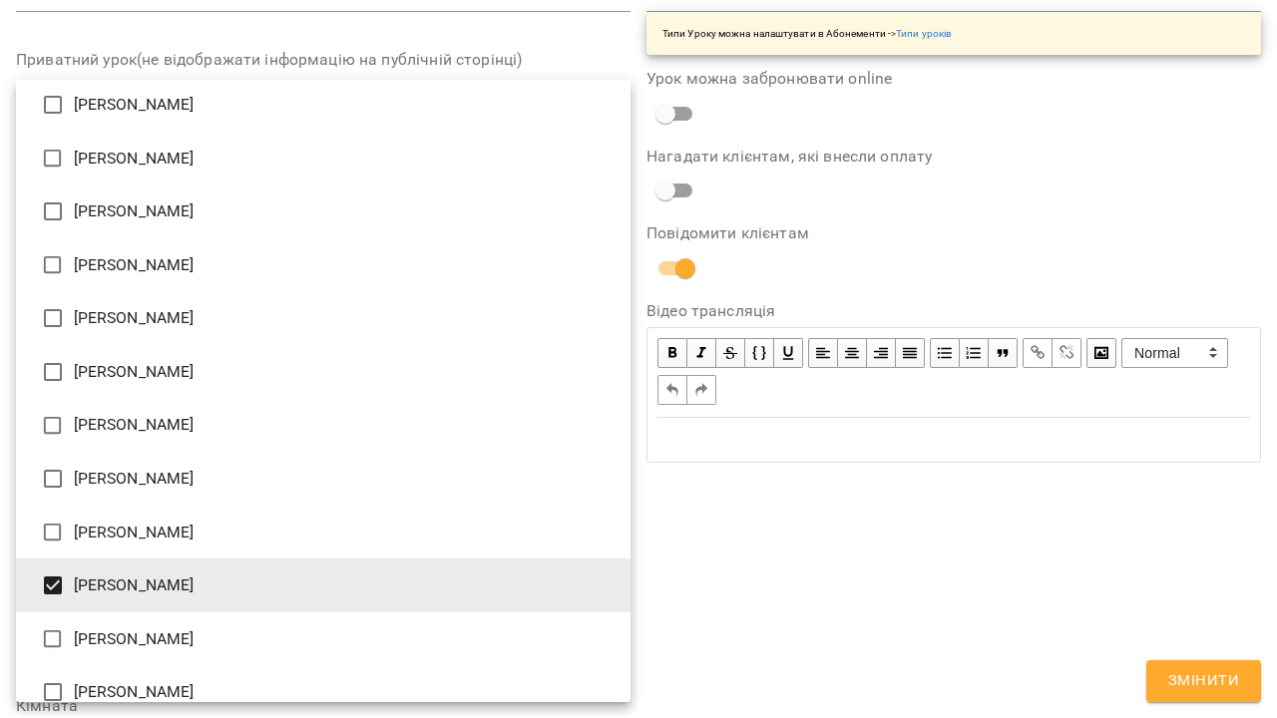
click at [1217, 676] on div at bounding box center [638, 359] width 1277 height 718
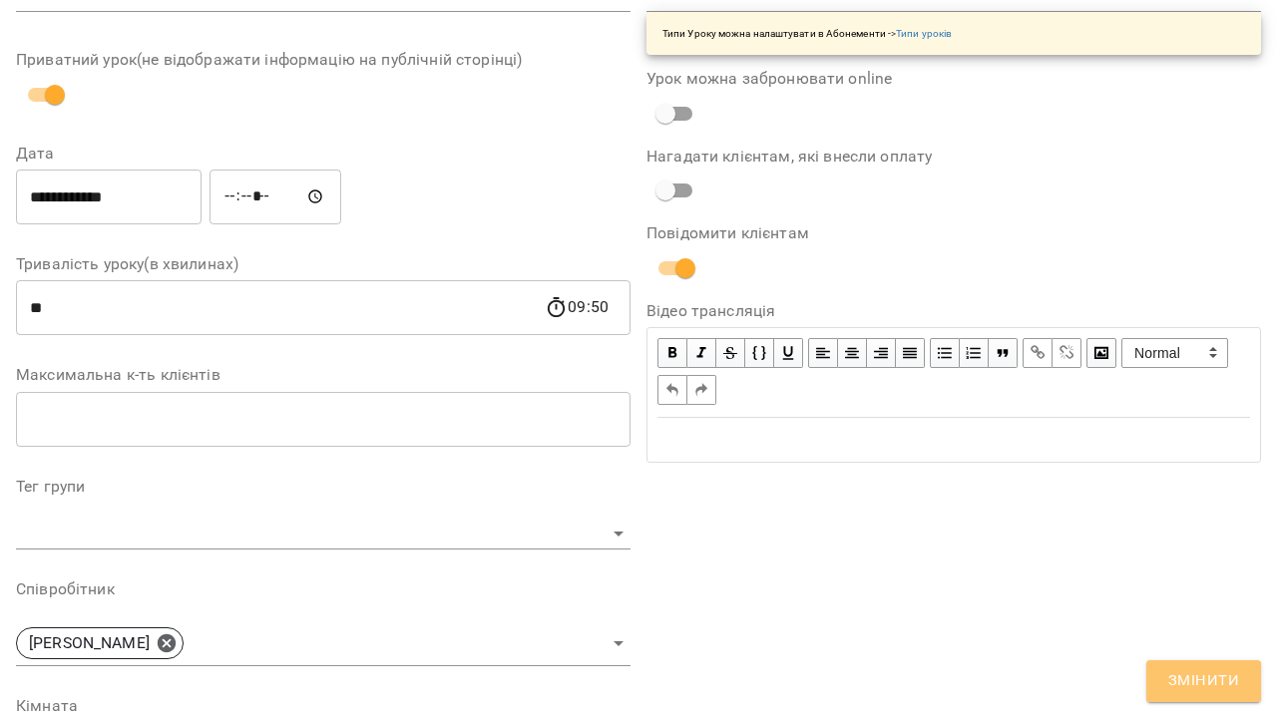
click at [1192, 682] on span "Змінити" at bounding box center [1203, 681] width 71 height 26
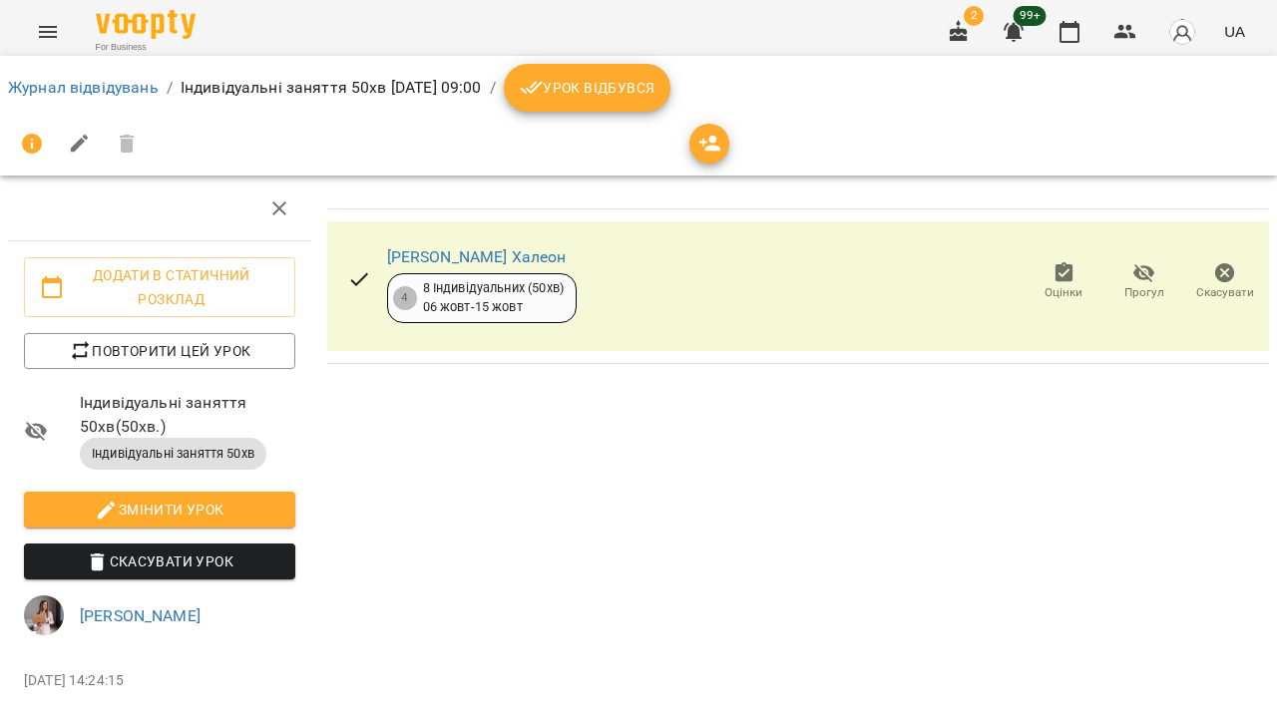
click at [41, 24] on icon "Menu" at bounding box center [48, 32] width 24 height 24
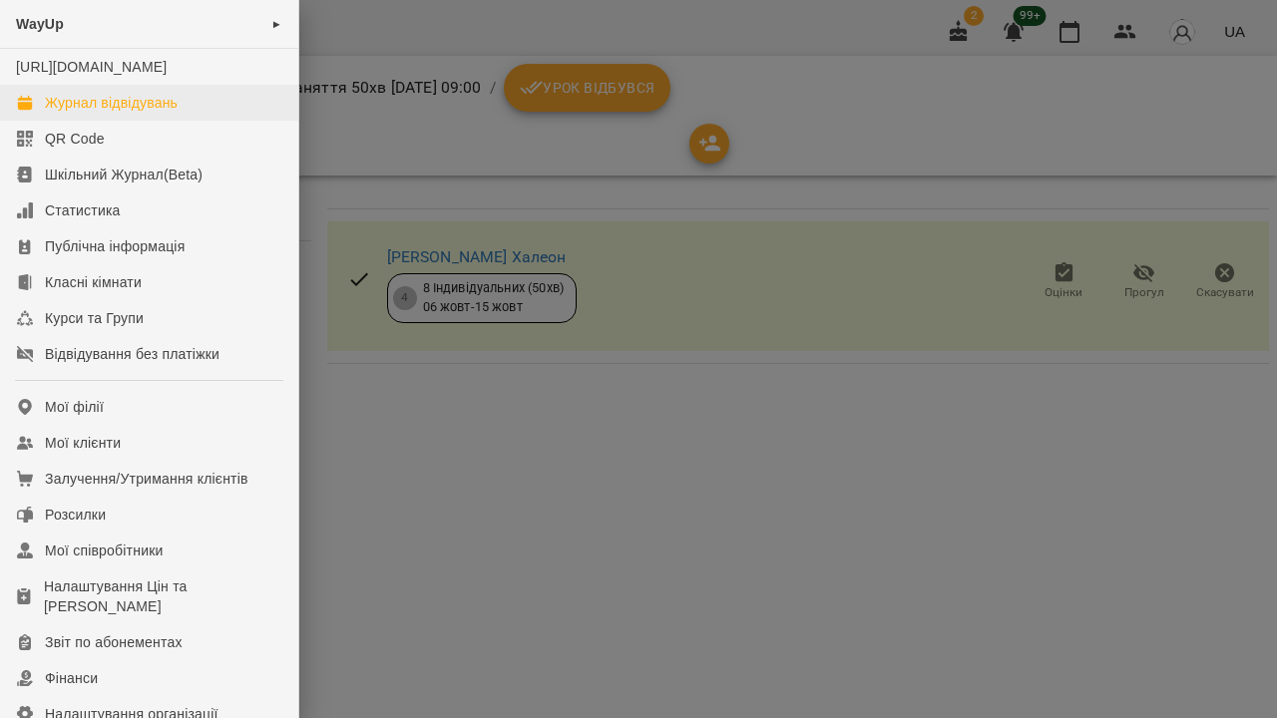
click at [50, 113] on div "Журнал відвідувань" at bounding box center [111, 103] width 133 height 20
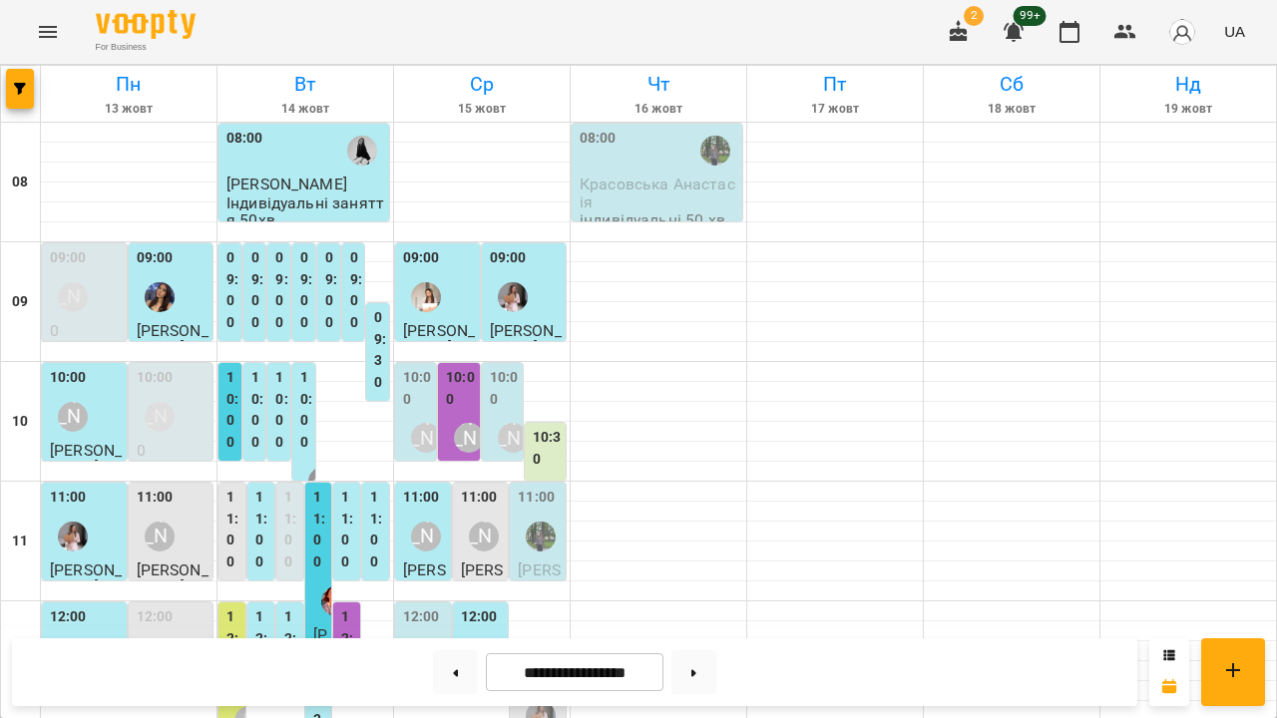
click at [33, 37] on button "Menu" at bounding box center [48, 32] width 48 height 48
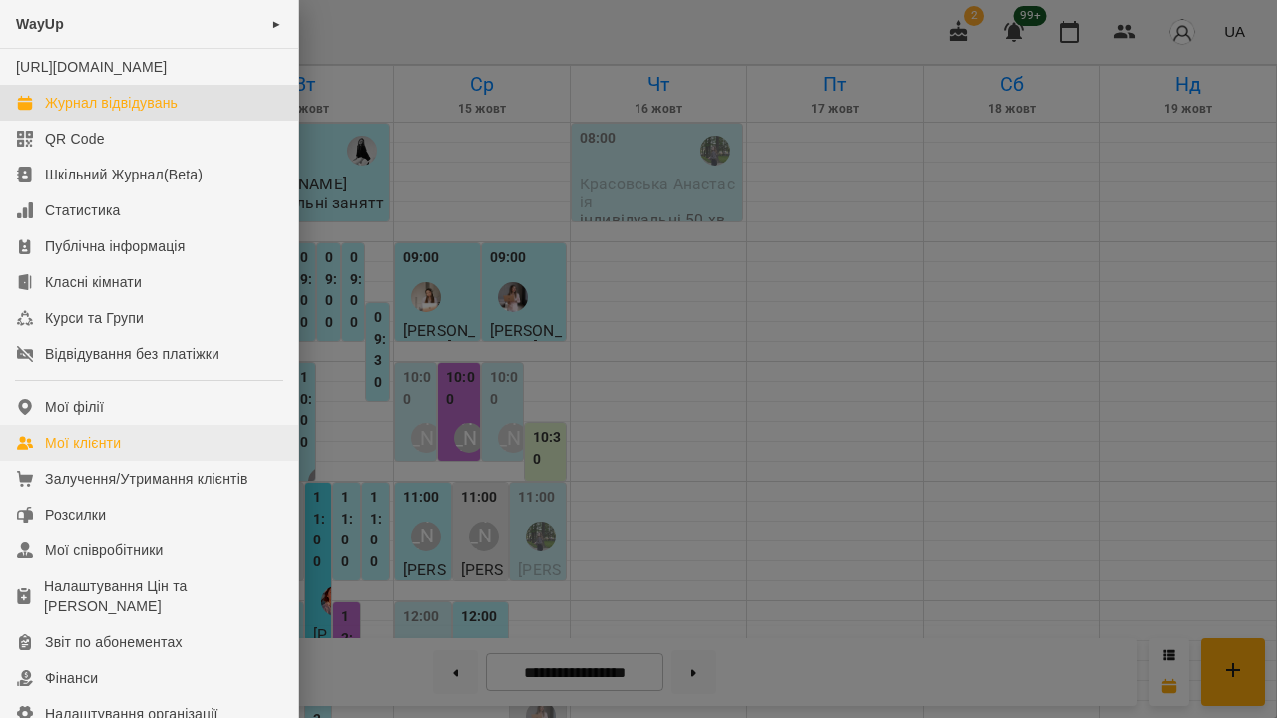
click at [104, 461] on link "Мої клієнти" at bounding box center [149, 443] width 298 height 36
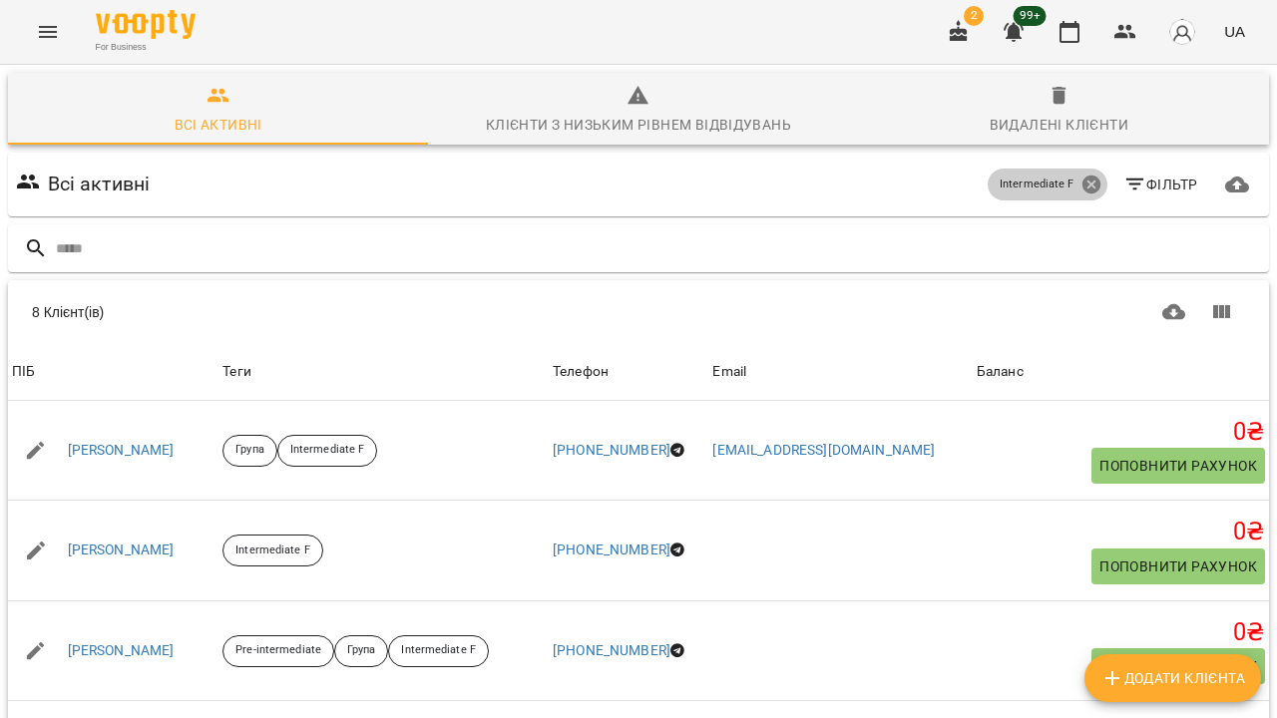
click at [1093, 188] on icon at bounding box center [1091, 185] width 22 height 22
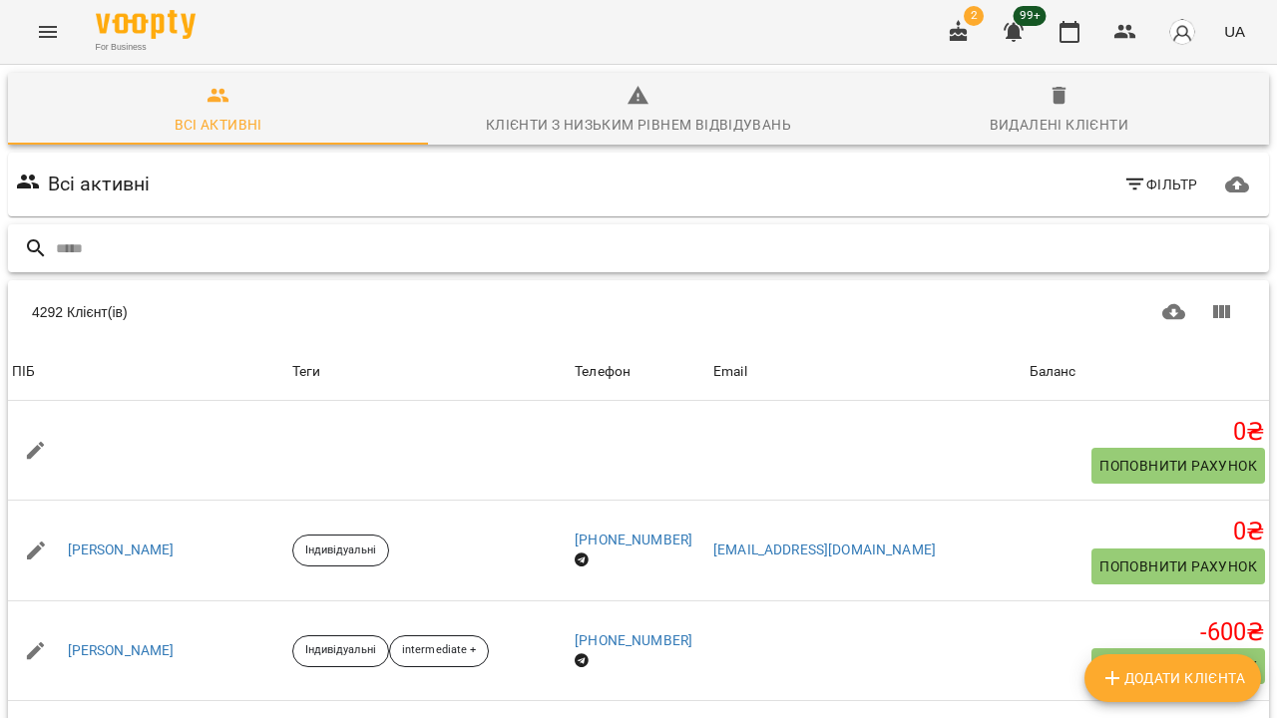
click at [784, 263] on input "text" at bounding box center [658, 248] width 1205 height 33
type input "*"
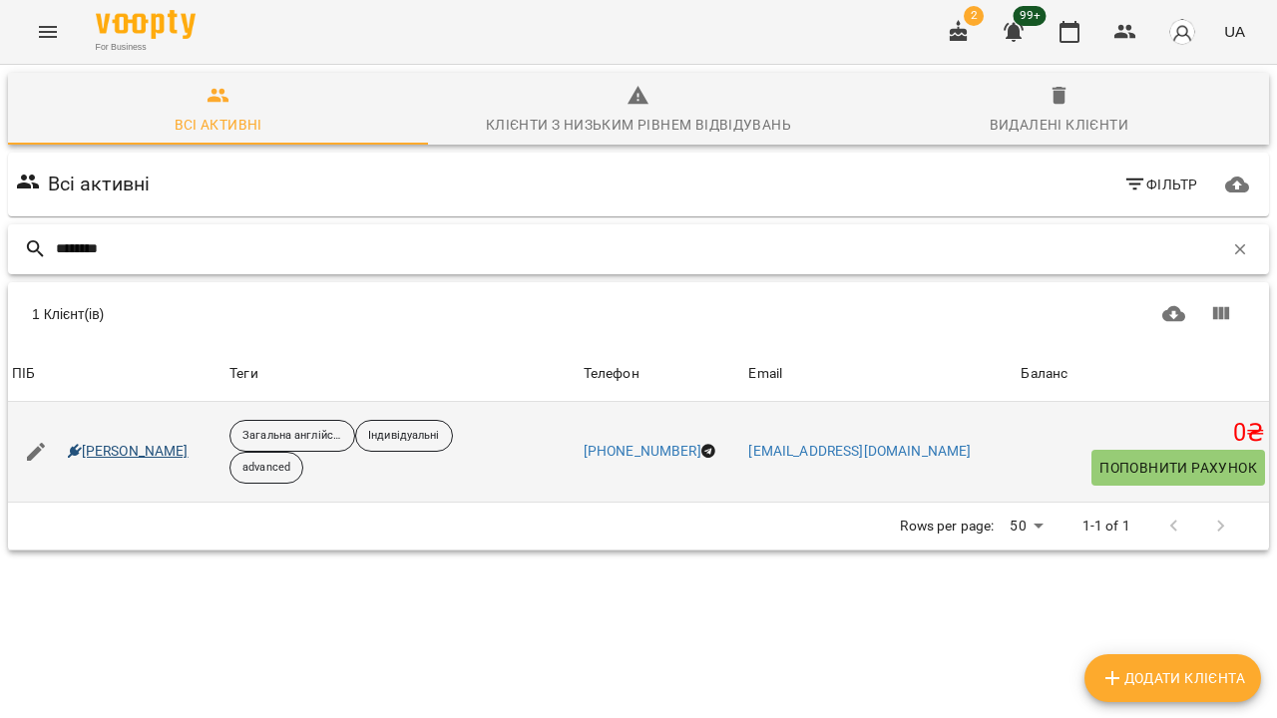
type input "********"
click at [96, 450] on link "Тетяна Бурштейн" at bounding box center [128, 452] width 121 height 20
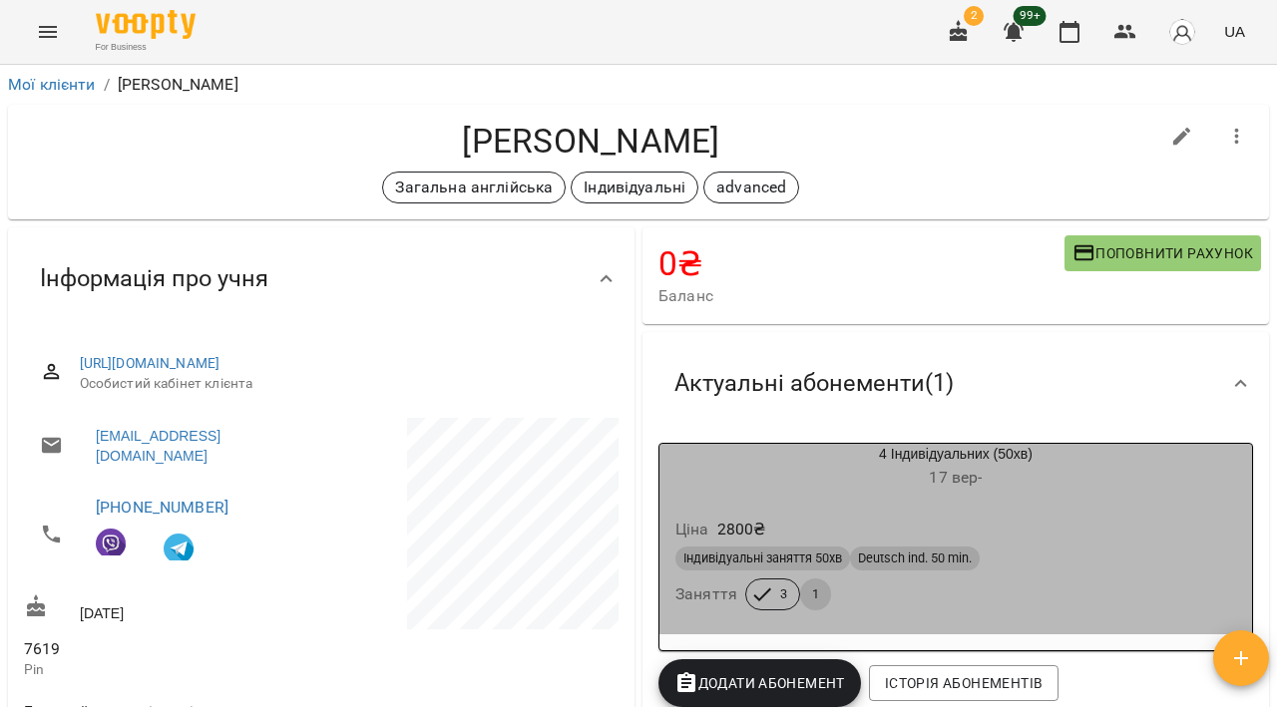
click at [853, 477] on h6 "17 вер -" at bounding box center [955, 478] width 592 height 28
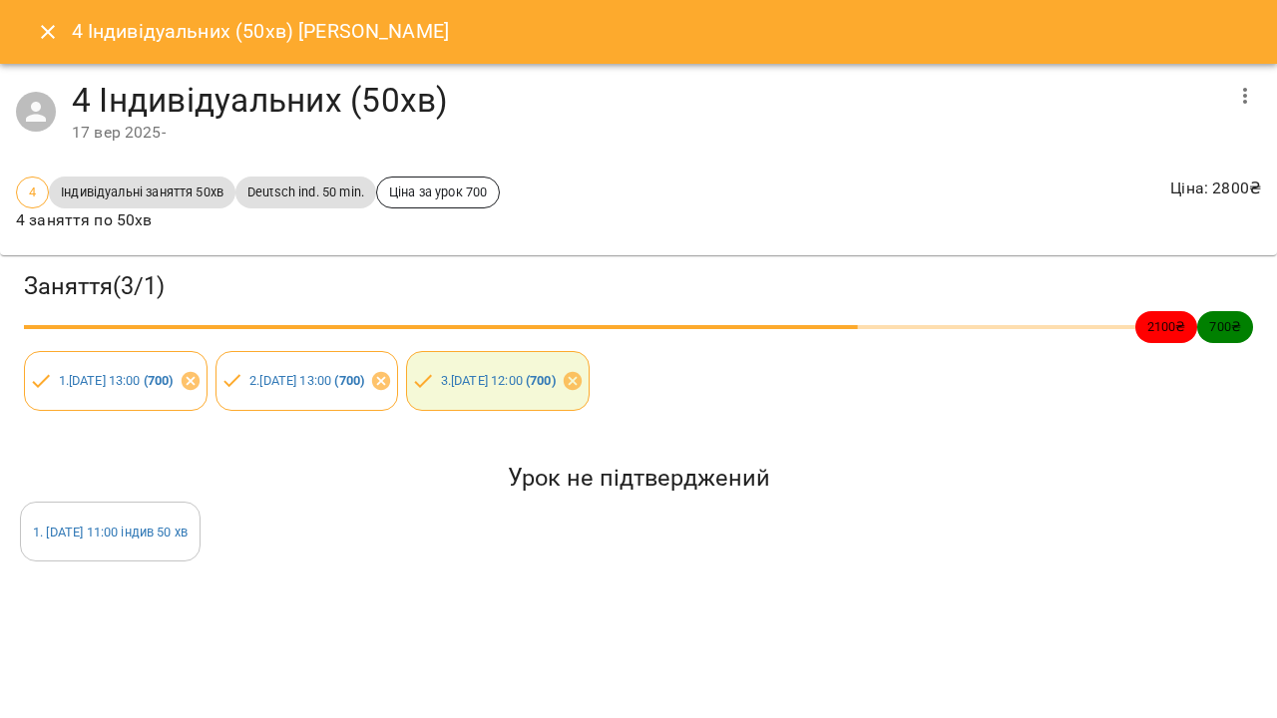
click at [47, 42] on icon "Close" at bounding box center [48, 32] width 24 height 24
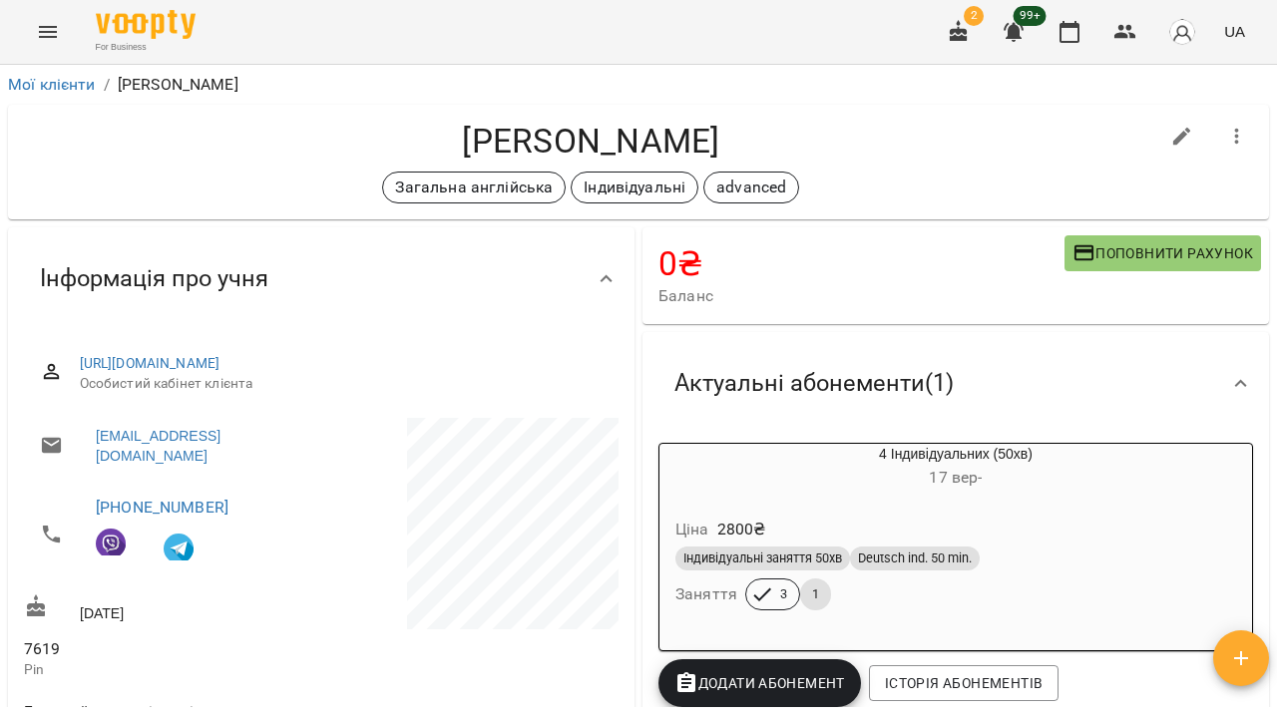
click at [52, 28] on icon "Menu" at bounding box center [48, 32] width 18 height 12
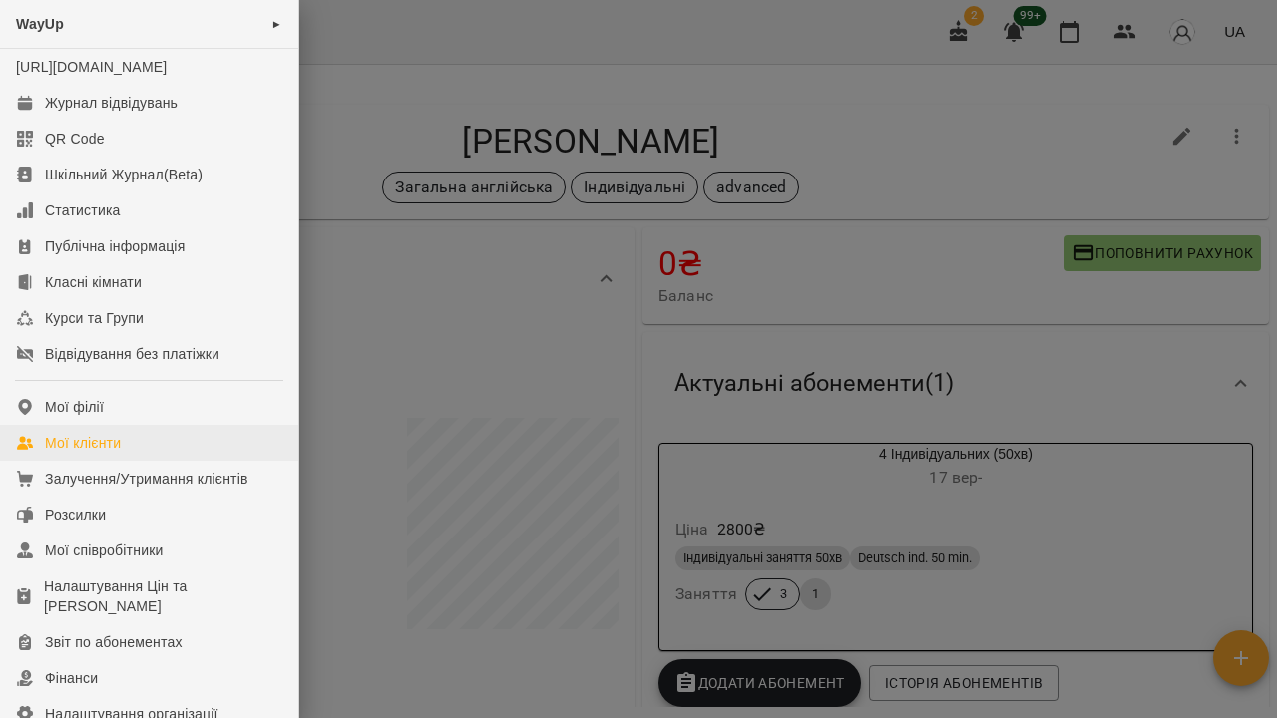
click at [119, 453] on div "Мої клієнти" at bounding box center [83, 443] width 76 height 20
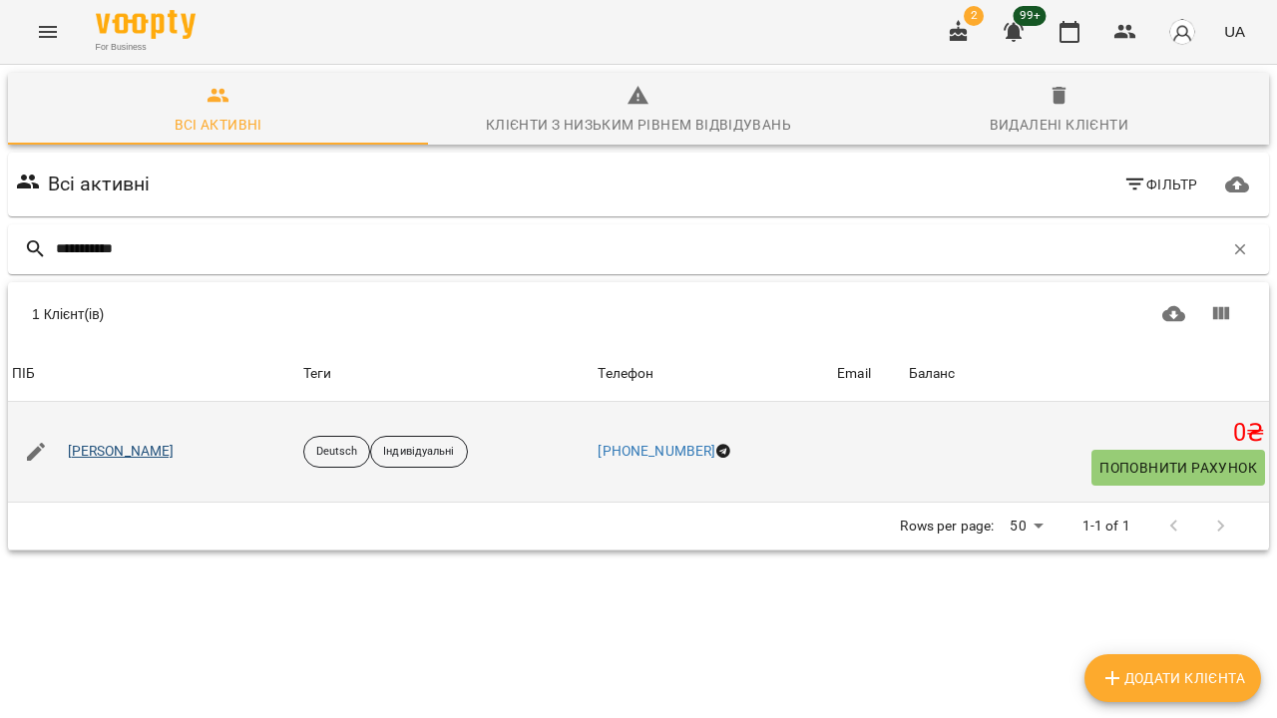
type input "**********"
click at [175, 452] on link "Галина Володимирівна Виноградова" at bounding box center [121, 452] width 107 height 20
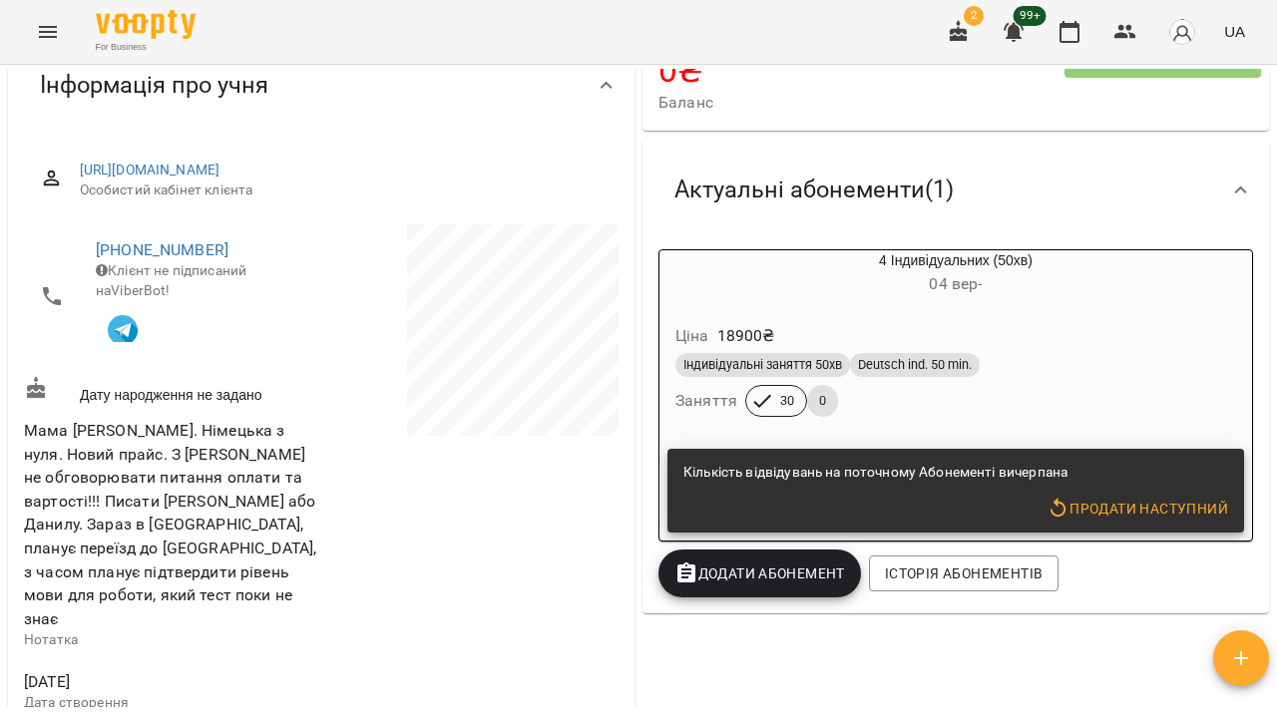
scroll to position [195, 0]
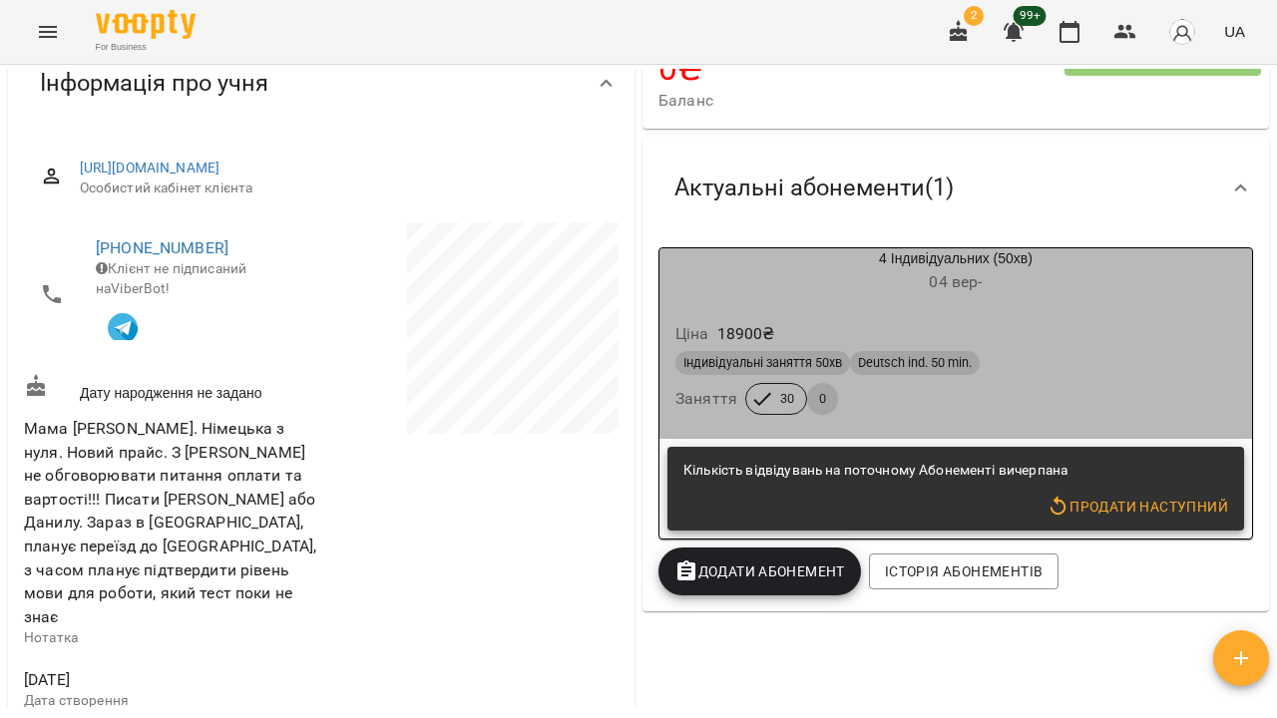
click at [1046, 351] on div "Індивідуальні заняття 50хв Deutsch ind. 50 min." at bounding box center [955, 363] width 560 height 24
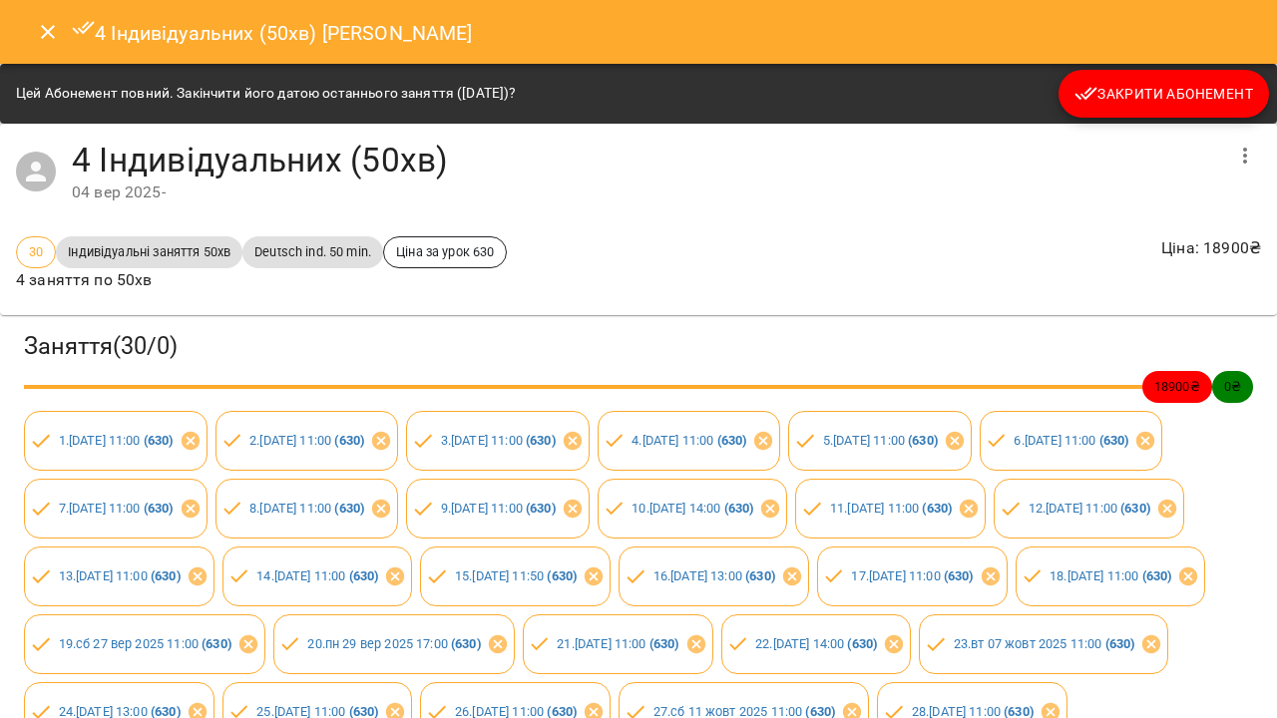
scroll to position [0, 0]
click at [49, 35] on icon "Close" at bounding box center [48, 32] width 24 height 24
